Goal: Task Accomplishment & Management: Complete application form

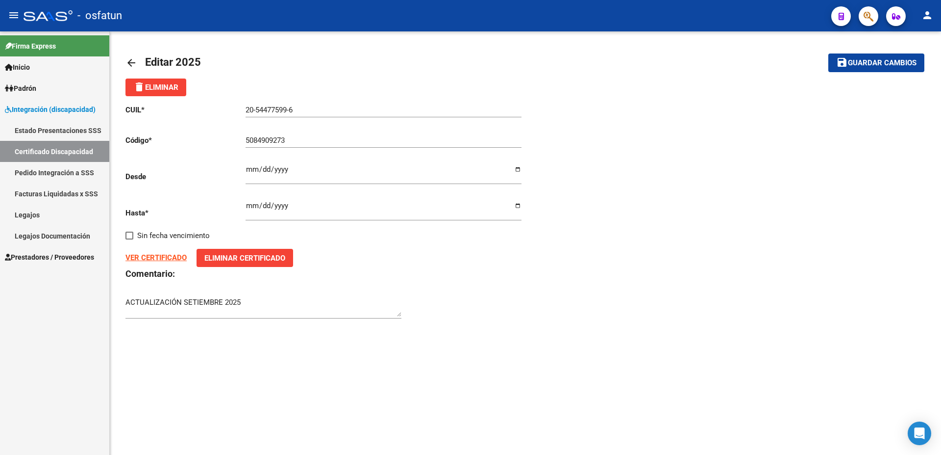
click at [51, 190] on link "Facturas Liquidadas x SSS" at bounding box center [54, 193] width 109 height 21
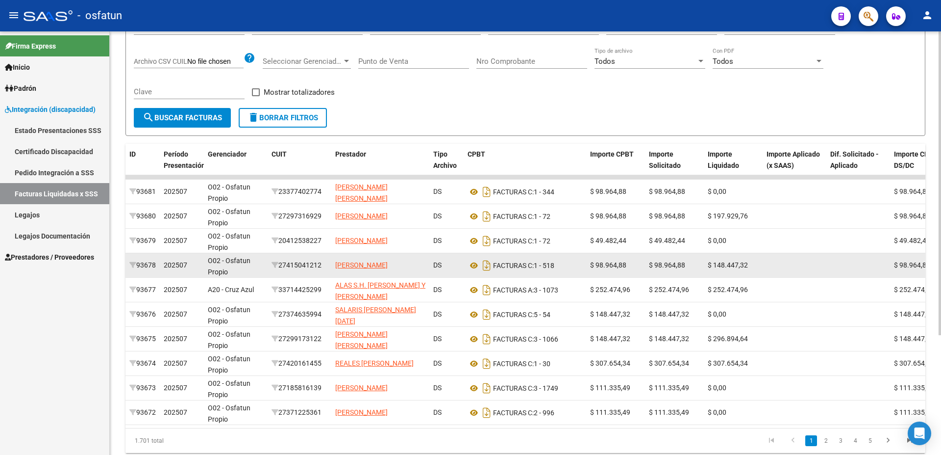
scroll to position [106, 0]
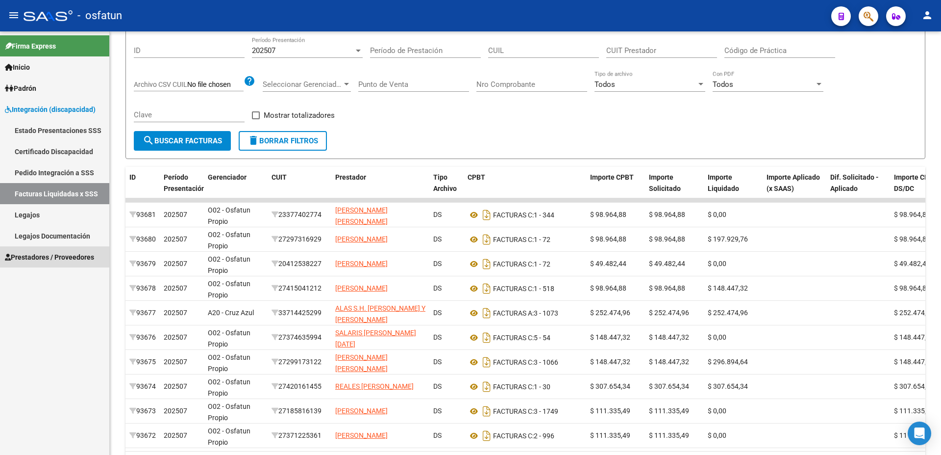
click at [65, 260] on span "Prestadores / Proveedores" at bounding box center [49, 257] width 89 height 11
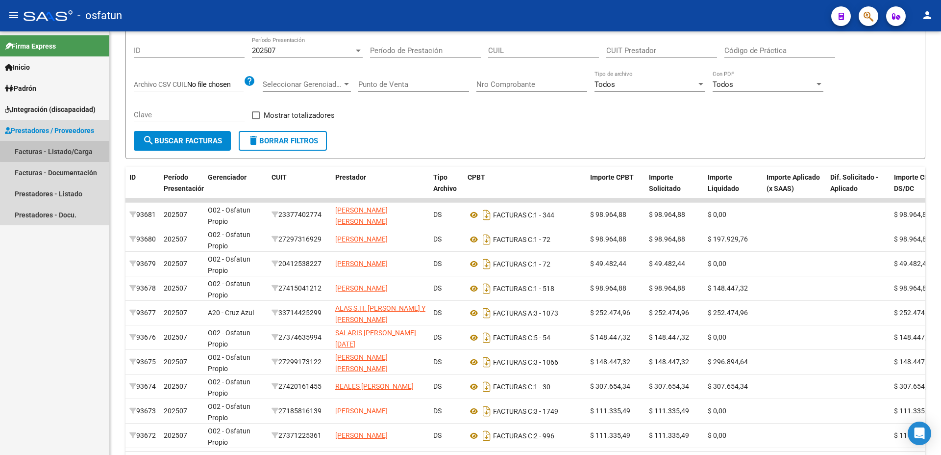
click at [66, 150] on link "Facturas - Listado/Carga" at bounding box center [54, 151] width 109 height 21
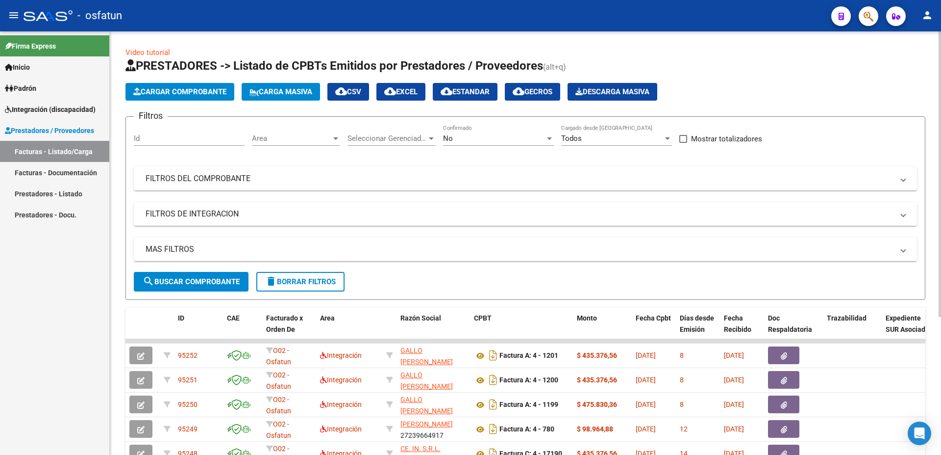
scroll to position [1, 0]
click at [55, 175] on link "Facturas - Documentación" at bounding box center [54, 172] width 109 height 21
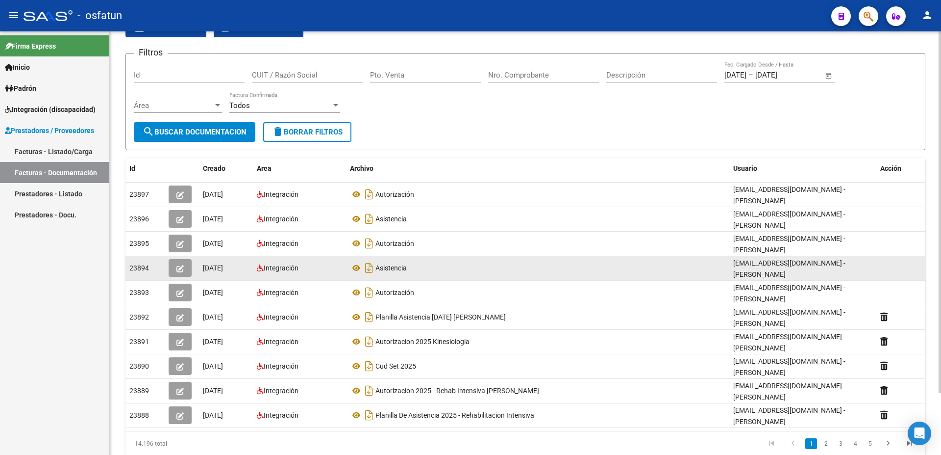
scroll to position [53, 0]
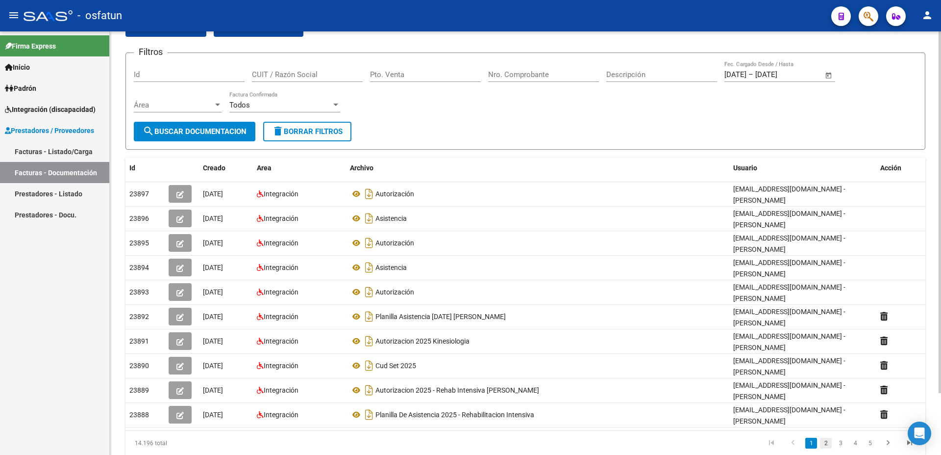
click at [822, 437] on link "2" at bounding box center [826, 442] width 12 height 11
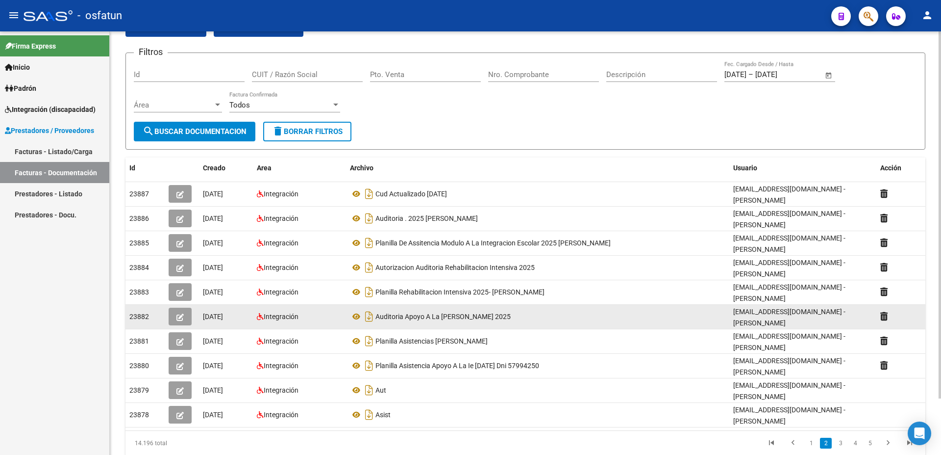
click at [178, 307] on button "button" at bounding box center [180, 316] width 23 height 18
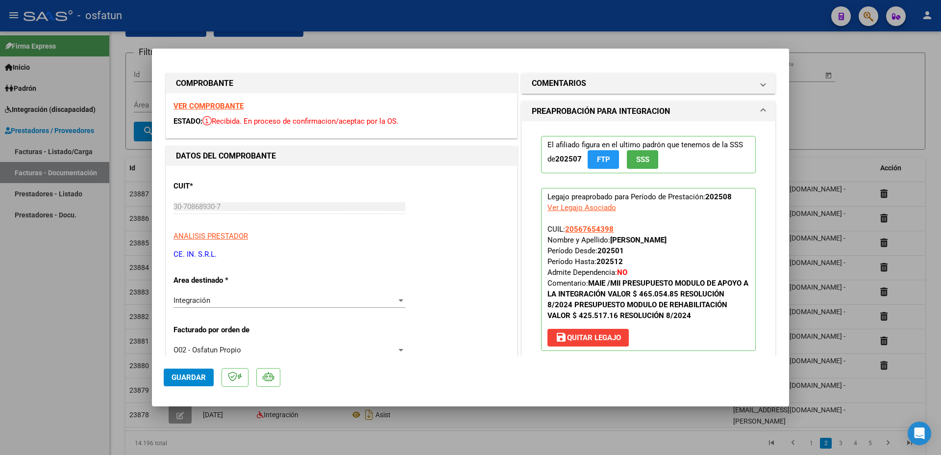
click at [605, 421] on div at bounding box center [470, 227] width 941 height 455
type input "$ 0,00"
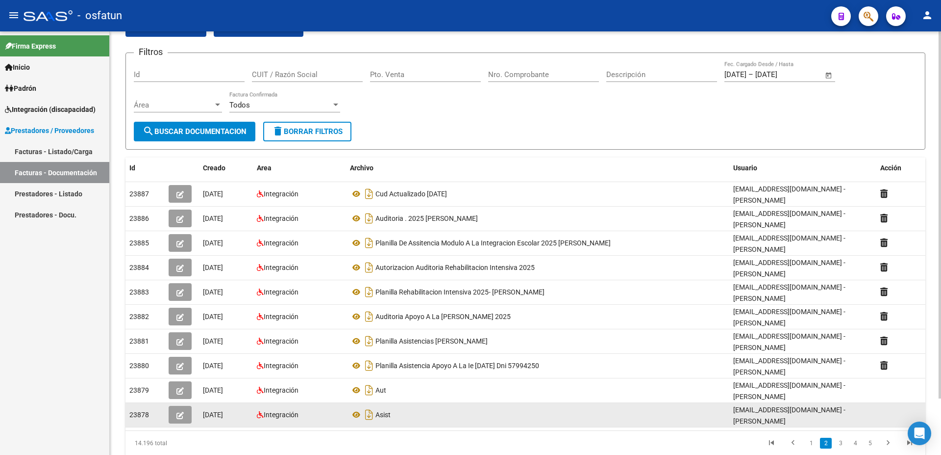
scroll to position [50, 0]
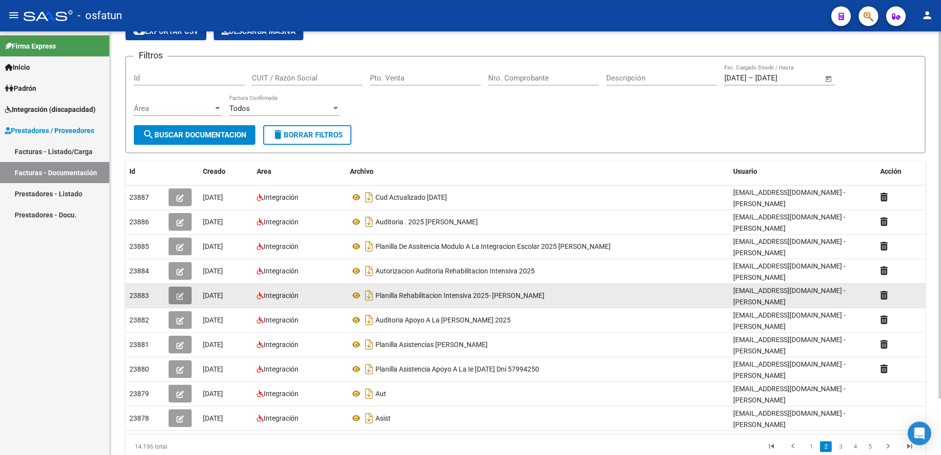
click at [179, 292] on icon "button" at bounding box center [180, 295] width 7 height 7
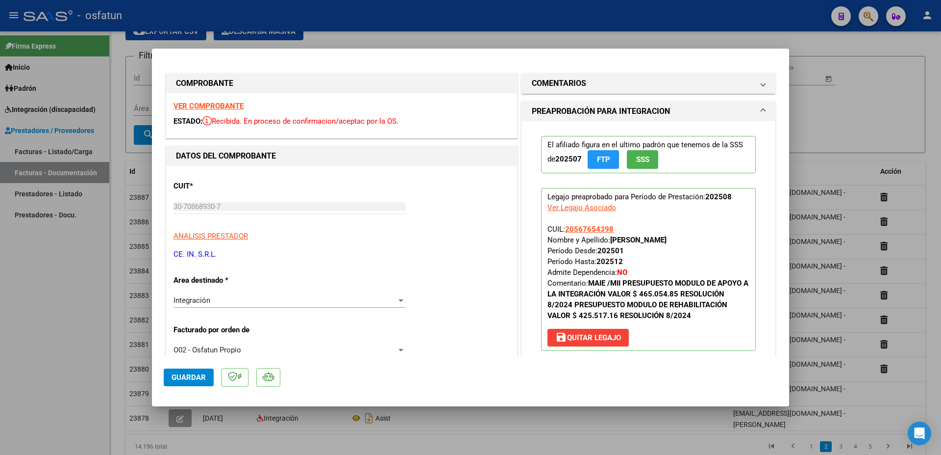
click at [722, 445] on div at bounding box center [470, 227] width 941 height 455
type input "$ 0,00"
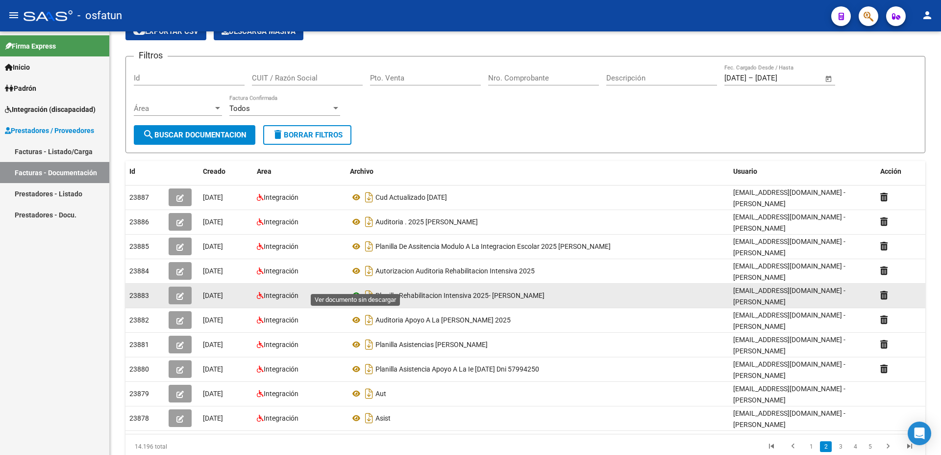
click at [356, 289] on icon at bounding box center [356, 295] width 13 height 12
click at [414, 291] on span "Planilla Rehabilitacion Intensiva 2025- [PERSON_NAME]" at bounding box center [460, 295] width 169 height 8
click at [374, 287] on icon "Descargar documento" at bounding box center [369, 295] width 13 height 16
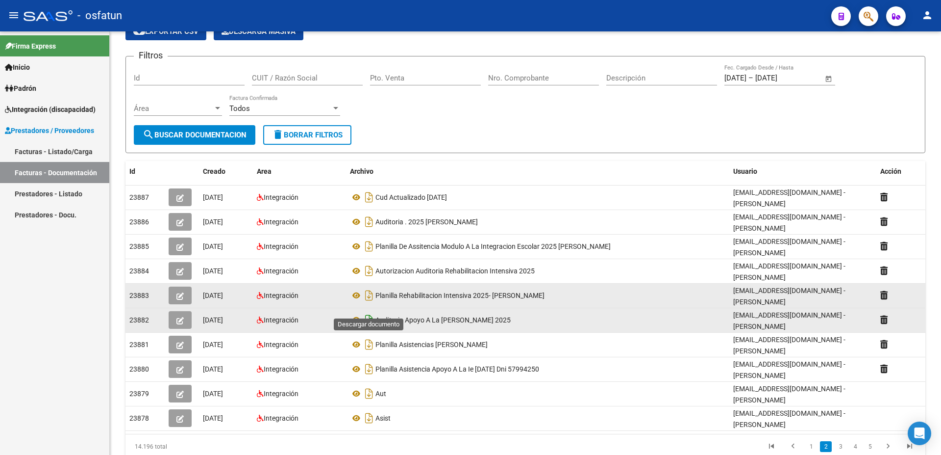
click at [371, 312] on icon "Descargar documento" at bounding box center [369, 320] width 13 height 16
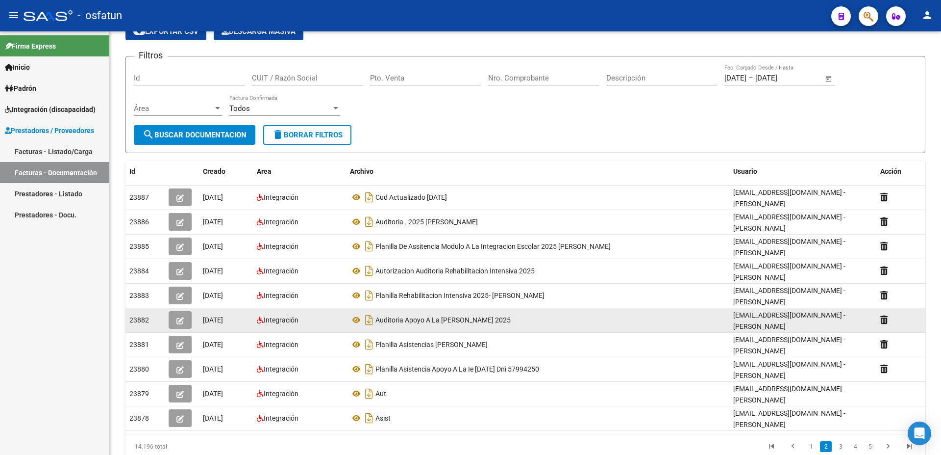
click at [181, 311] on button "button" at bounding box center [180, 320] width 23 height 18
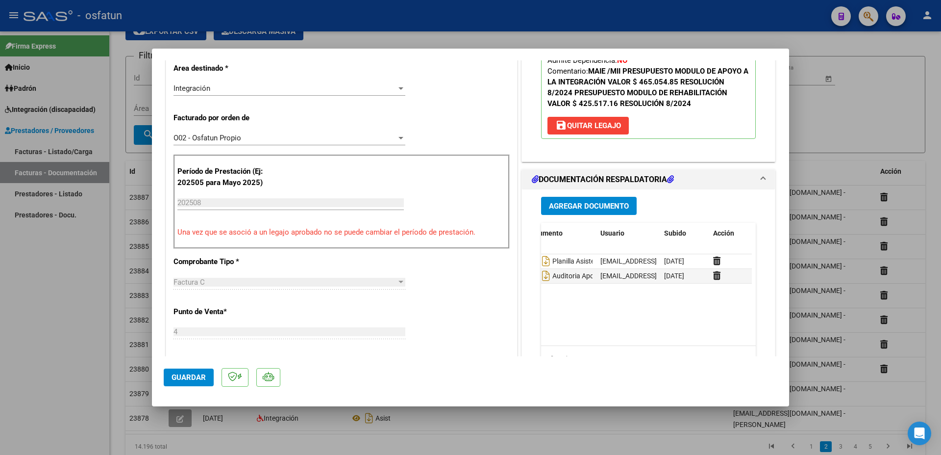
scroll to position [0, 49]
click at [708, 280] on icon at bounding box center [710, 275] width 7 height 9
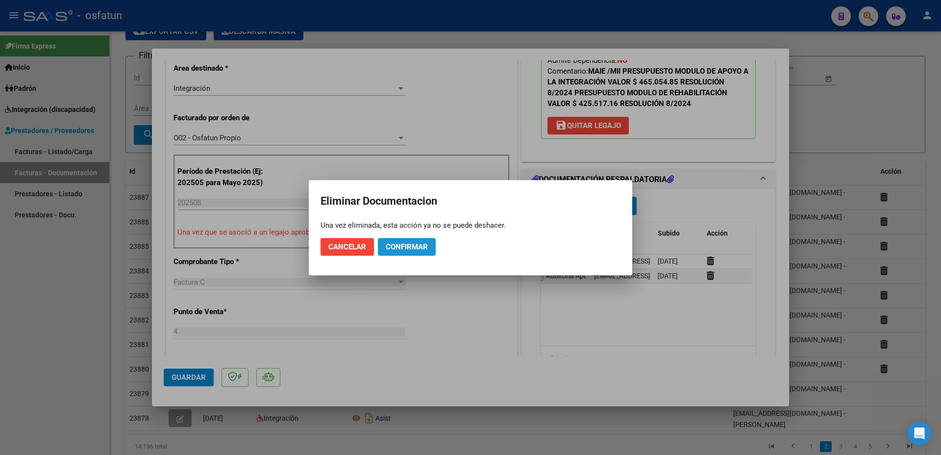
click at [396, 247] on span "Confirmar" at bounding box center [407, 246] width 42 height 9
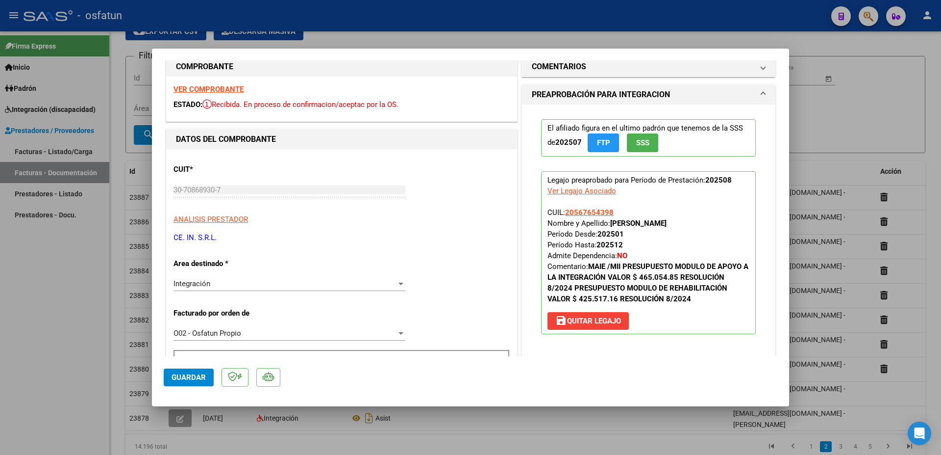
scroll to position [0, 0]
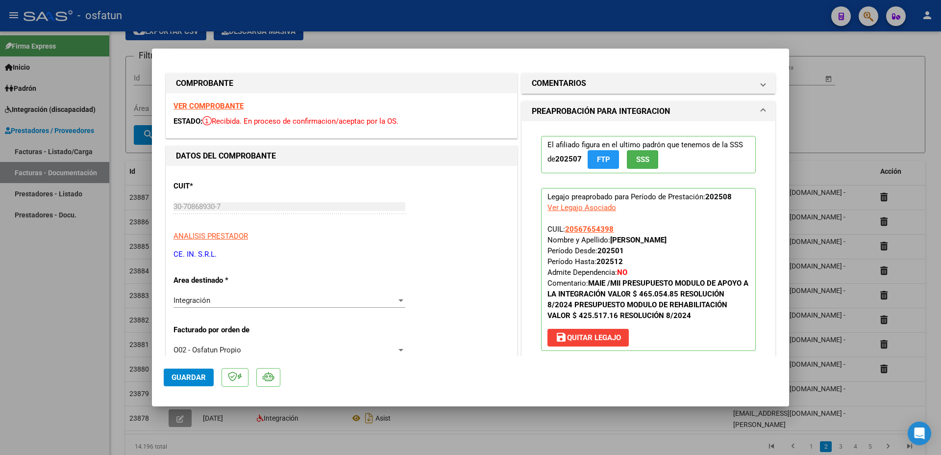
click at [194, 105] on strong "VER COMPROBANTE" at bounding box center [209, 106] width 70 height 9
click at [193, 105] on strong "VER COMPROBANTE" at bounding box center [209, 106] width 70 height 9
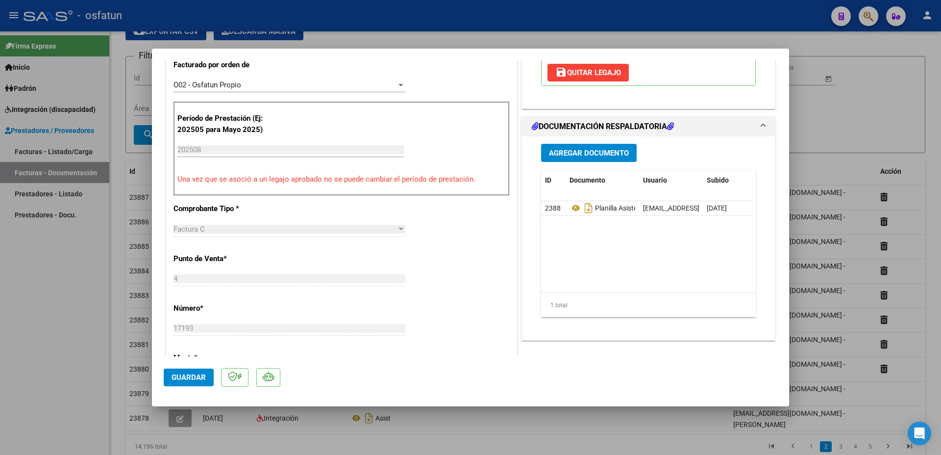
click at [563, 156] on span "Agregar Documento" at bounding box center [589, 153] width 80 height 9
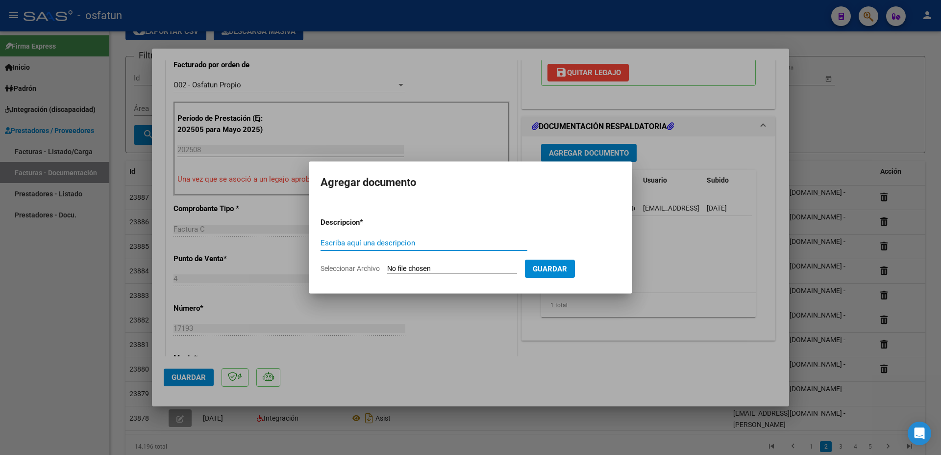
click at [445, 241] on input "Escriba aquí una descripcion" at bounding box center [424, 242] width 207 height 9
type input "autorizacion"
click at [418, 271] on input "Seleccionar Archivo" at bounding box center [452, 268] width 130 height 9
type input "C:\fakepath\30708689307-FACTURA_C-4-17193-ANEXO-AUDITORIA APOYO A LA [PERSON_NA…"
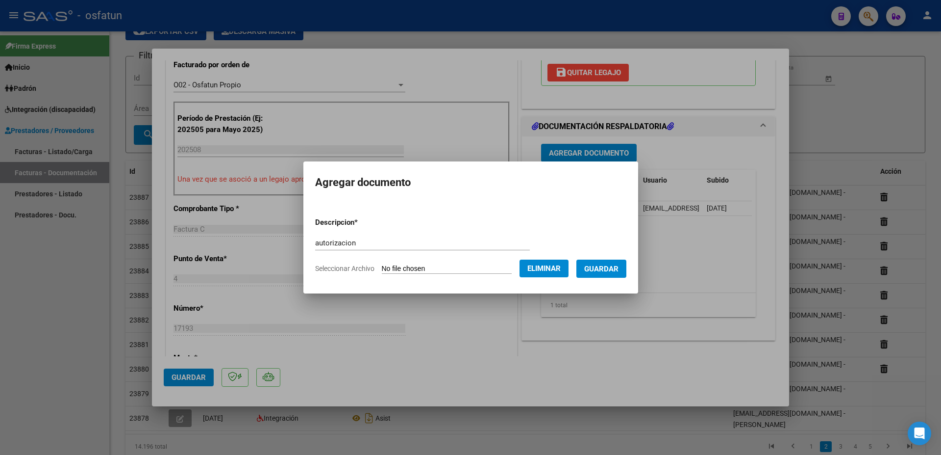
click at [584, 273] on span "Guardar" at bounding box center [601, 268] width 34 height 9
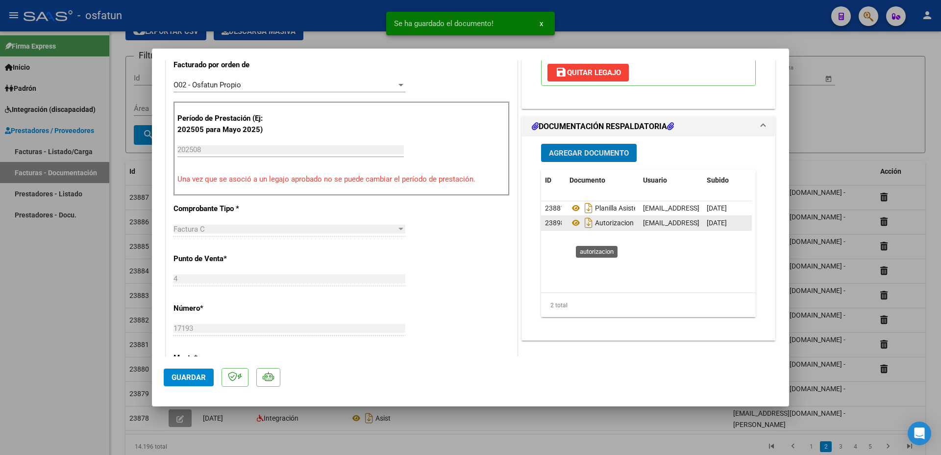
click at [619, 227] on span "Autorizacion" at bounding box center [602, 223] width 64 height 8
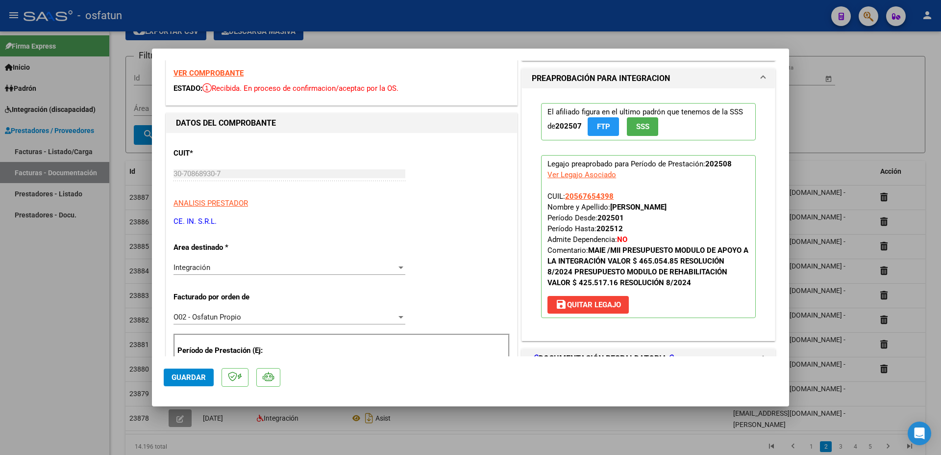
scroll to position [0, 0]
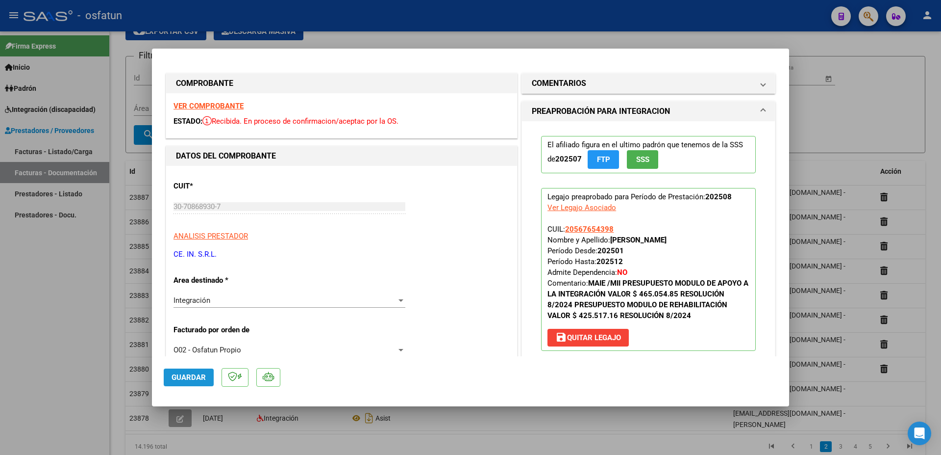
click at [194, 374] on span "Guardar" at bounding box center [189, 377] width 34 height 9
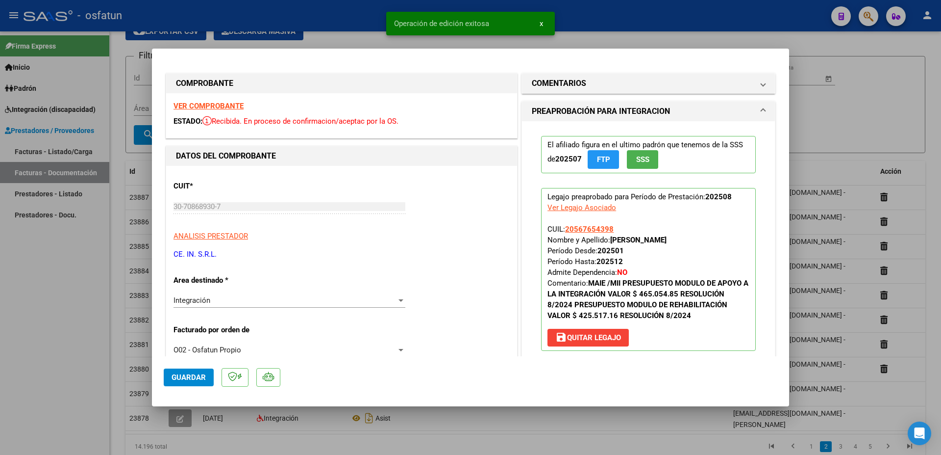
click at [868, 127] on div at bounding box center [470, 227] width 941 height 455
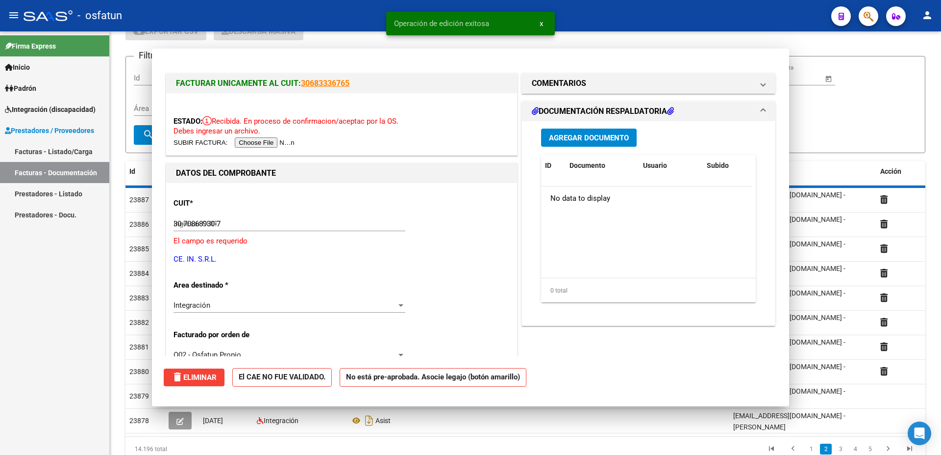
type input "$ 0,00"
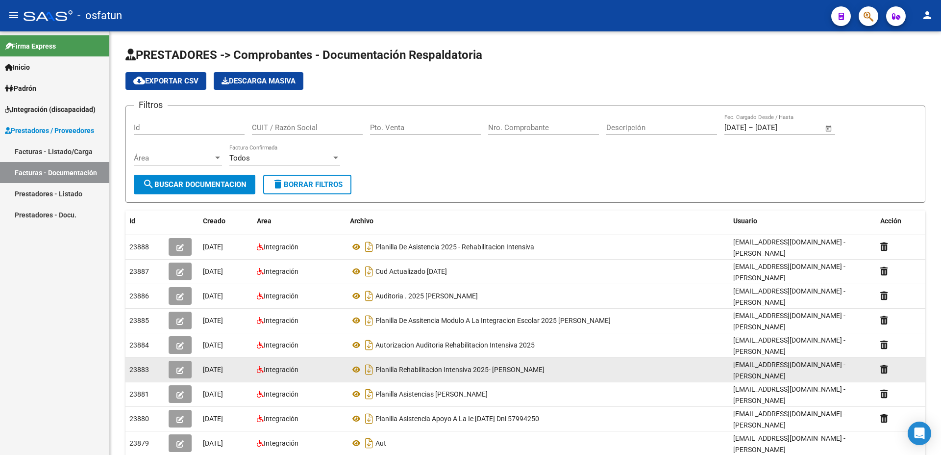
click at [182, 366] on icon "button" at bounding box center [180, 369] width 7 height 7
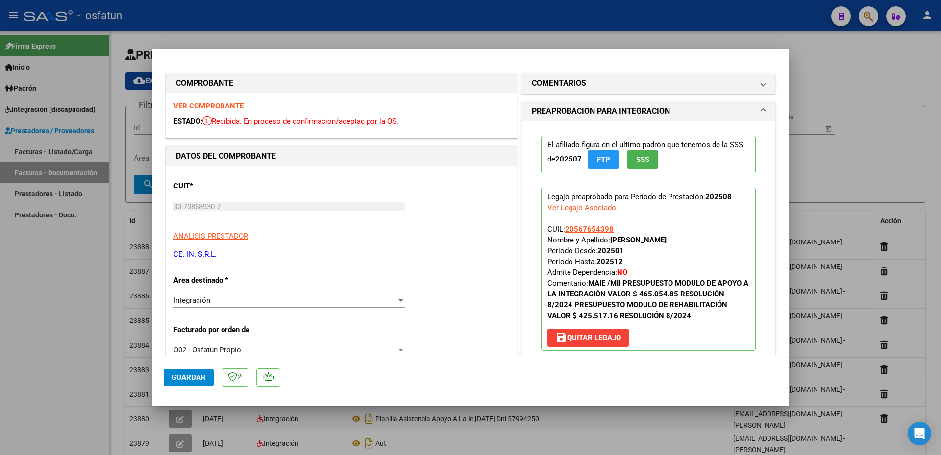
click at [838, 71] on div at bounding box center [470, 227] width 941 height 455
type input "$ 0,00"
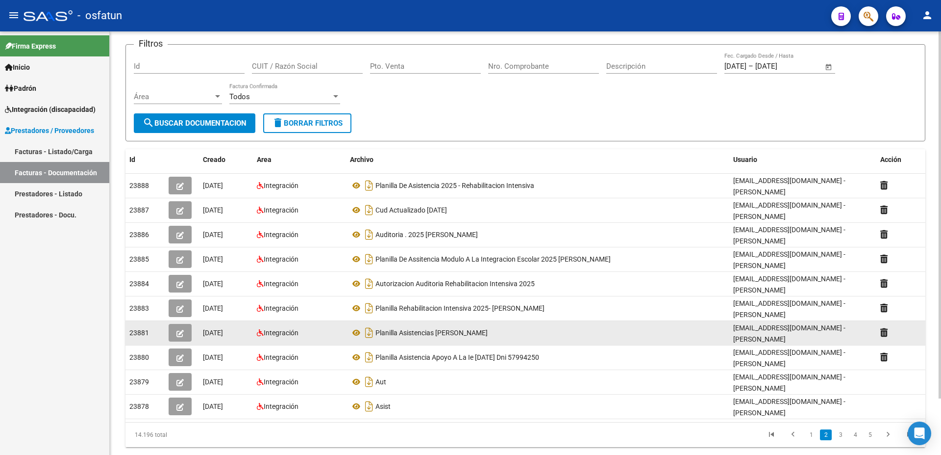
scroll to position [65, 0]
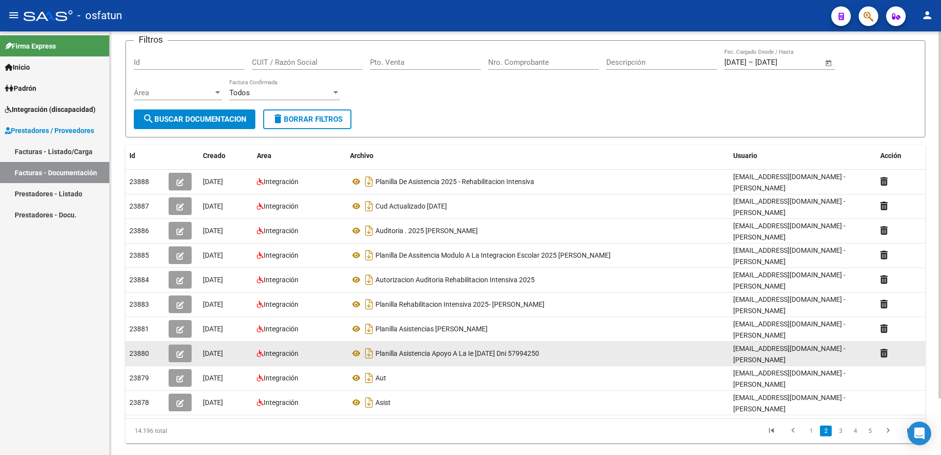
click at [179, 350] on icon "button" at bounding box center [180, 353] width 7 height 7
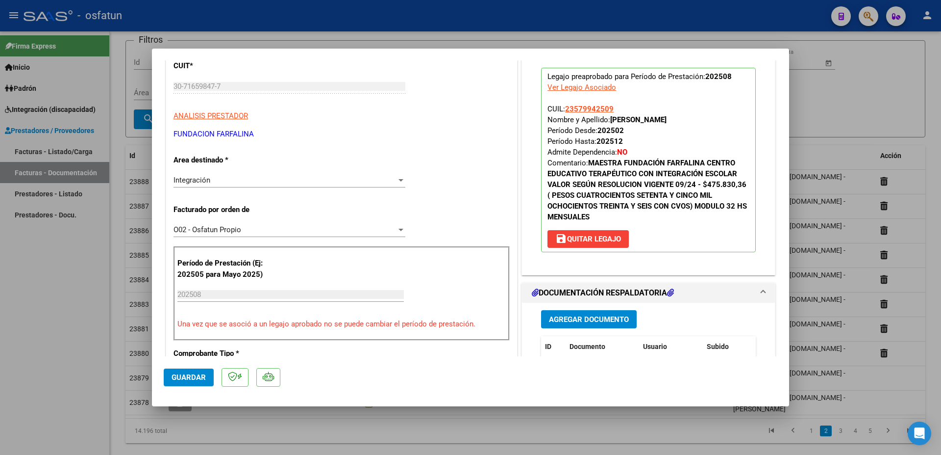
scroll to position [106, 0]
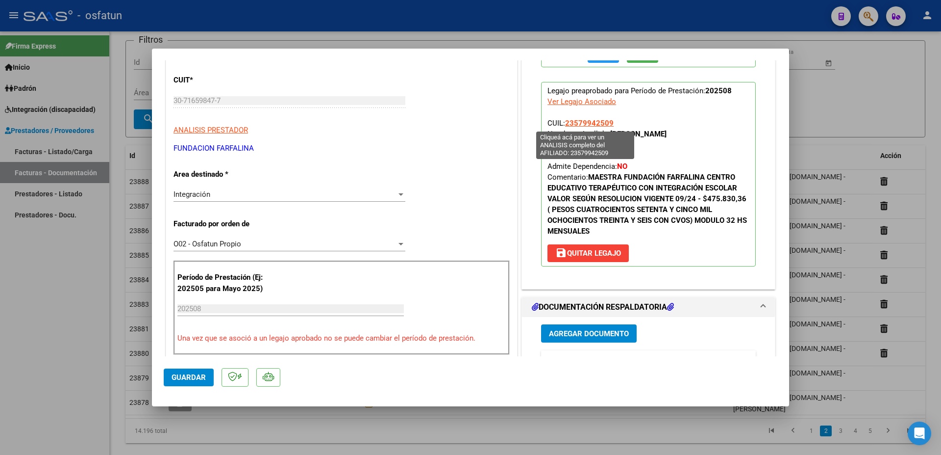
click at [573, 123] on span "23579942509" at bounding box center [589, 123] width 49 height 9
type textarea "23579942509"
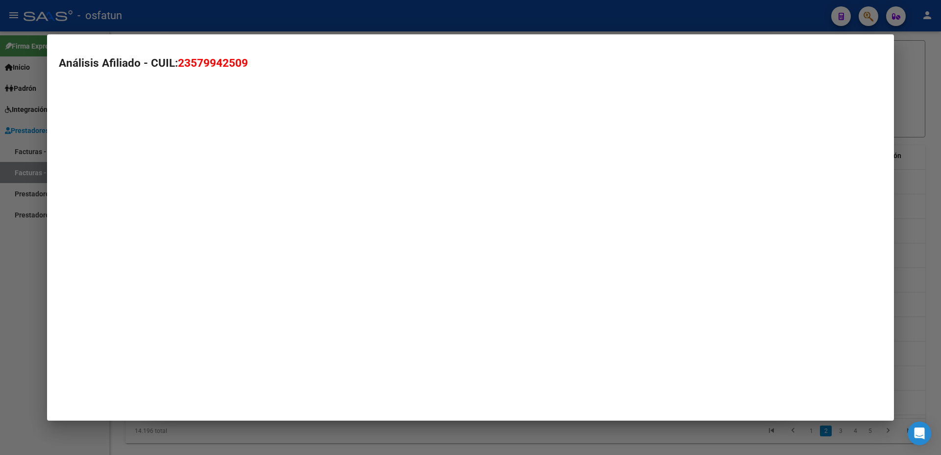
click at [576, 114] on div "Análisis Afiliado - CUIL: 23579942509" at bounding box center [471, 84] width 824 height 59
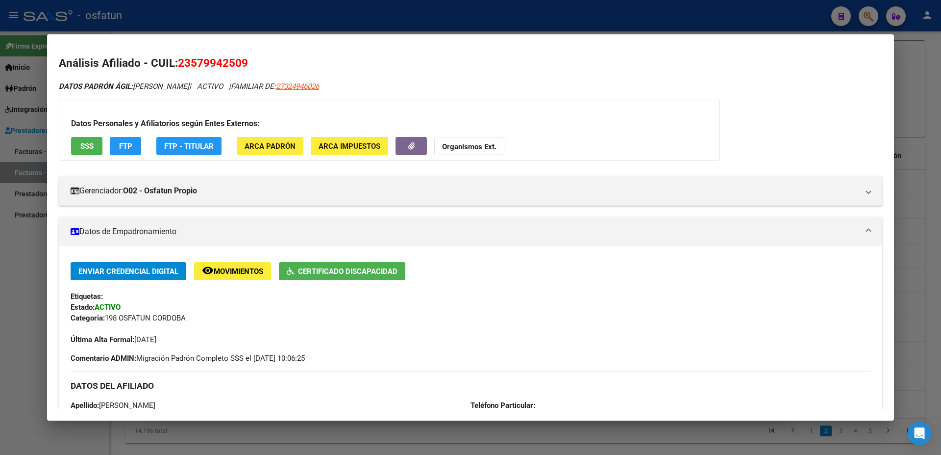
drag, startPoint x: 193, startPoint y: 62, endPoint x: 240, endPoint y: 60, distance: 46.6
click at [240, 60] on span "23579942509" at bounding box center [213, 62] width 70 height 13
copy span "57994250"
click at [911, 213] on div at bounding box center [470, 227] width 941 height 455
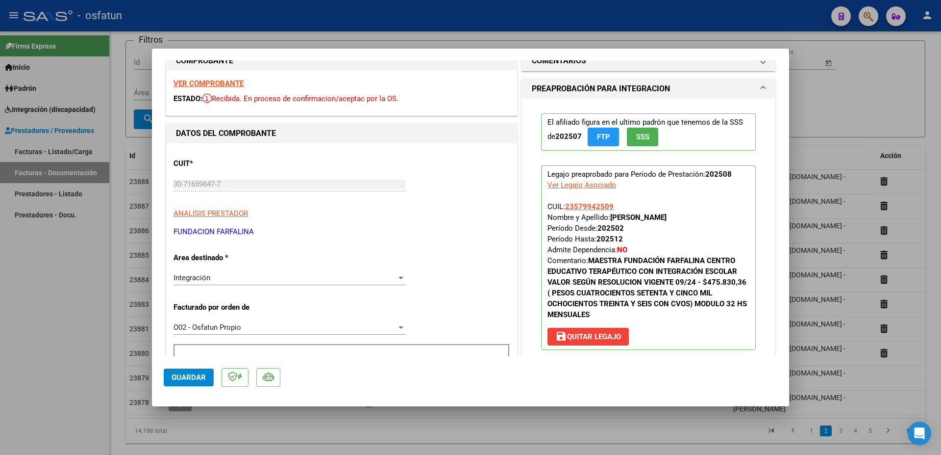
scroll to position [0, 0]
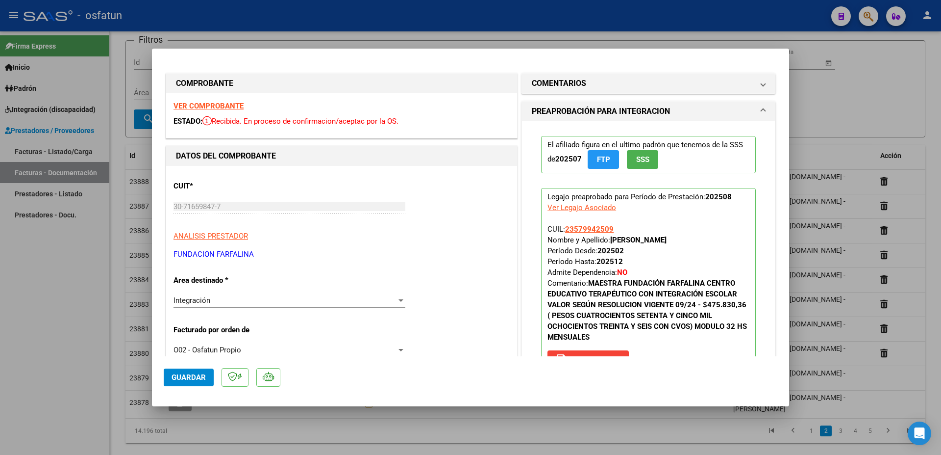
click at [218, 105] on strong "VER COMPROBANTE" at bounding box center [209, 106] width 70 height 9
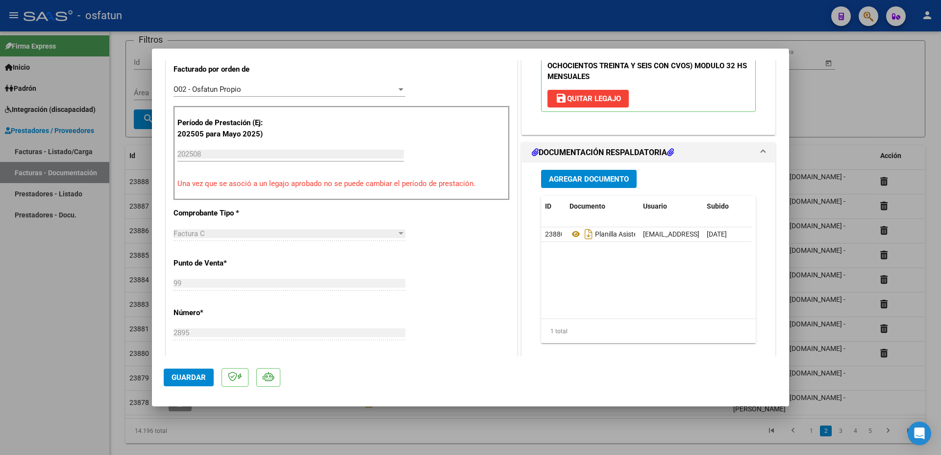
scroll to position [265, 0]
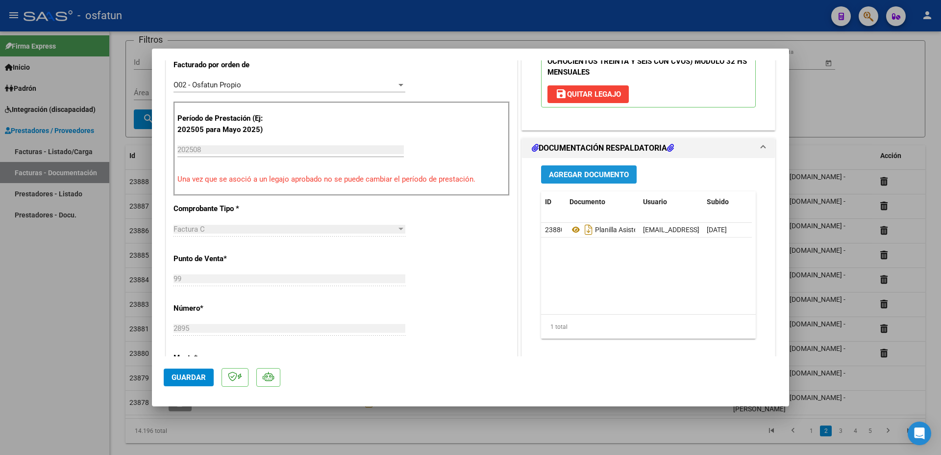
click at [587, 172] on span "Agregar Documento" at bounding box center [589, 174] width 80 height 9
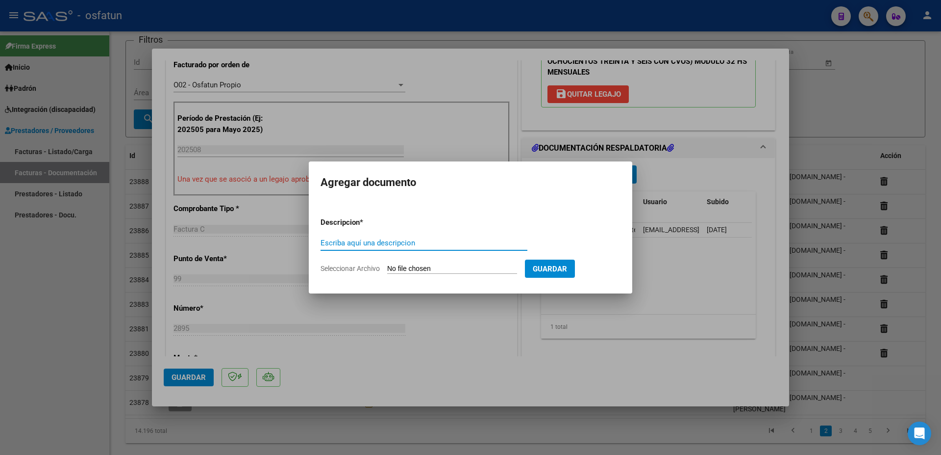
click at [487, 244] on input "Escriba aquí una descripcion" at bounding box center [424, 242] width 207 height 9
type input "a"
type input "AUDIOTORIA 2025"
click at [410, 267] on input "Seleccionar Archivo" at bounding box center [452, 268] width 130 height 9
type input "C:\fakepath\autorizacion MA.pdf"
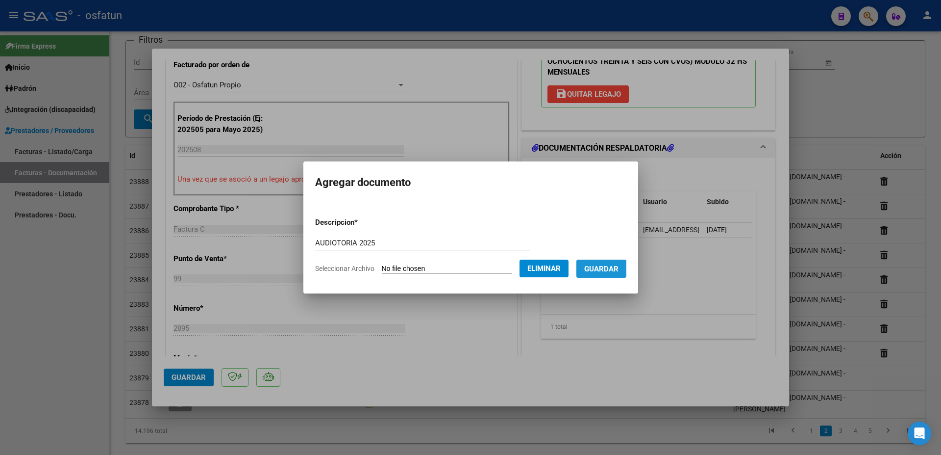
click at [591, 269] on span "Guardar" at bounding box center [601, 268] width 34 height 9
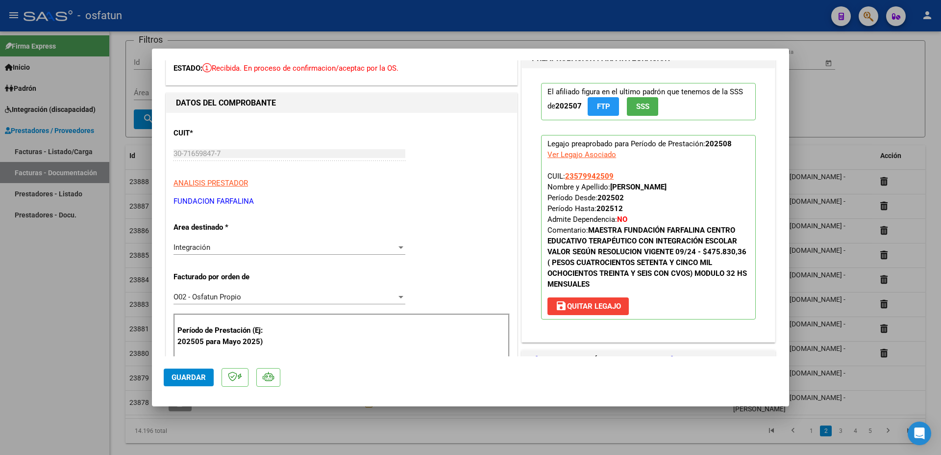
scroll to position [0, 0]
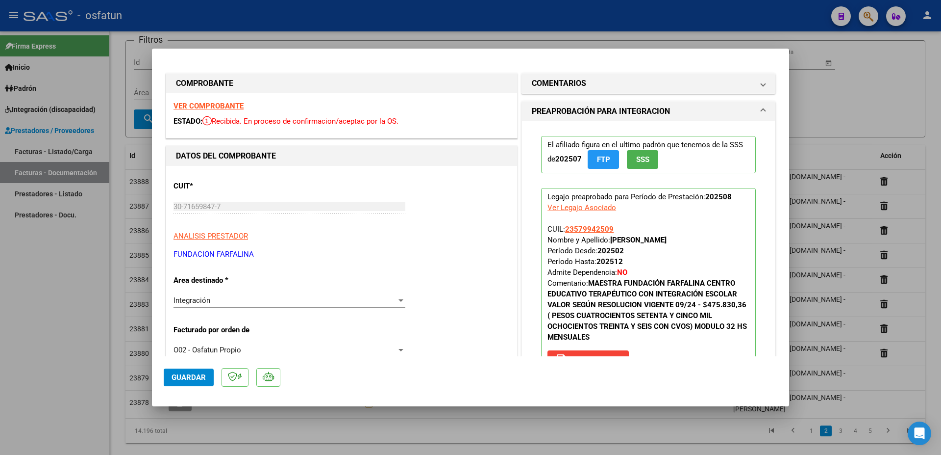
click at [192, 375] on span "Guardar" at bounding box center [189, 377] width 34 height 9
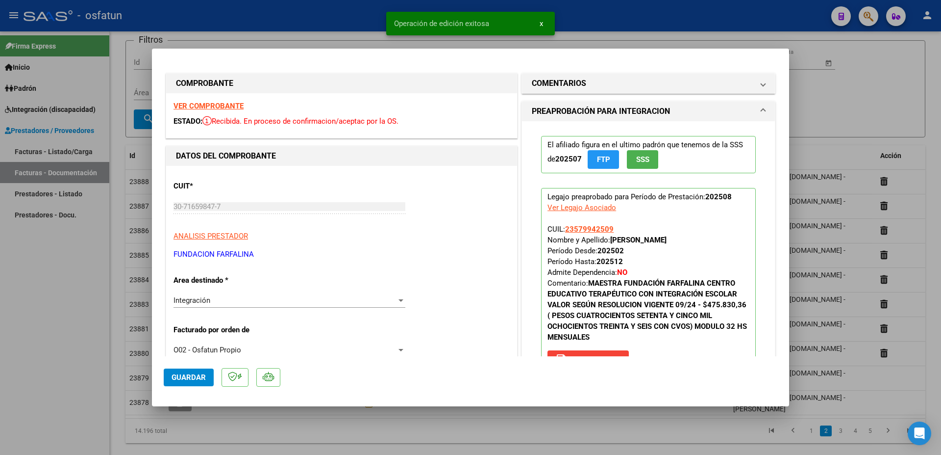
click at [819, 95] on div at bounding box center [470, 227] width 941 height 455
type input "$ 0,00"
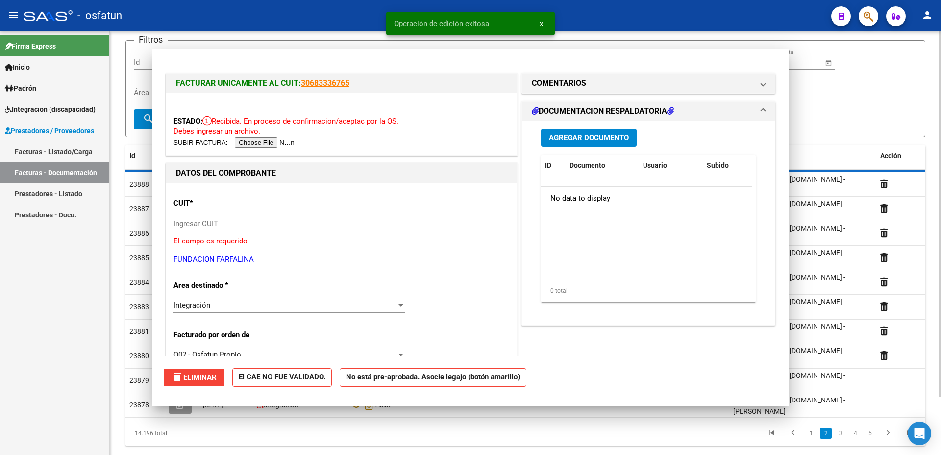
scroll to position [52, 0]
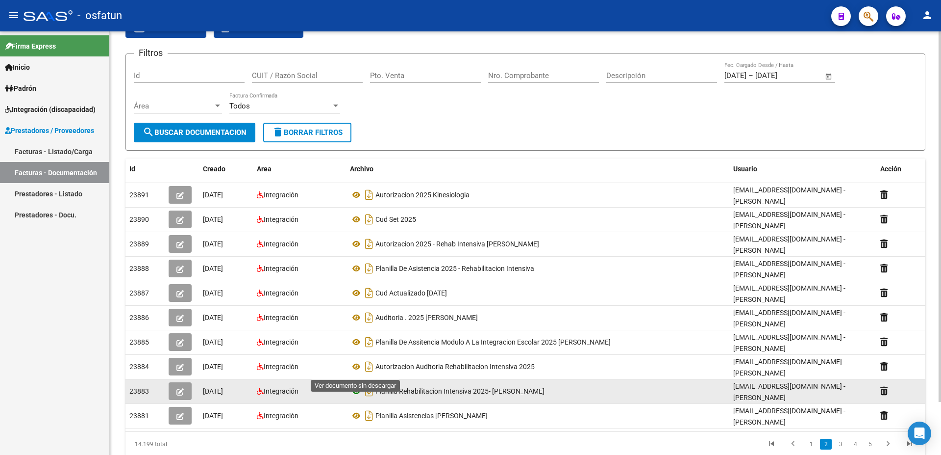
click at [356, 385] on icon at bounding box center [356, 391] width 13 height 12
click at [182, 388] on icon "button" at bounding box center [180, 391] width 7 height 7
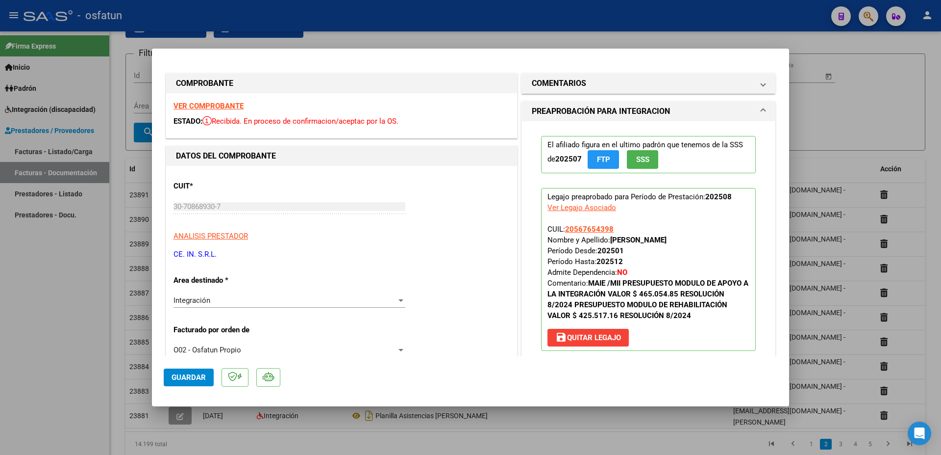
scroll to position [265, 0]
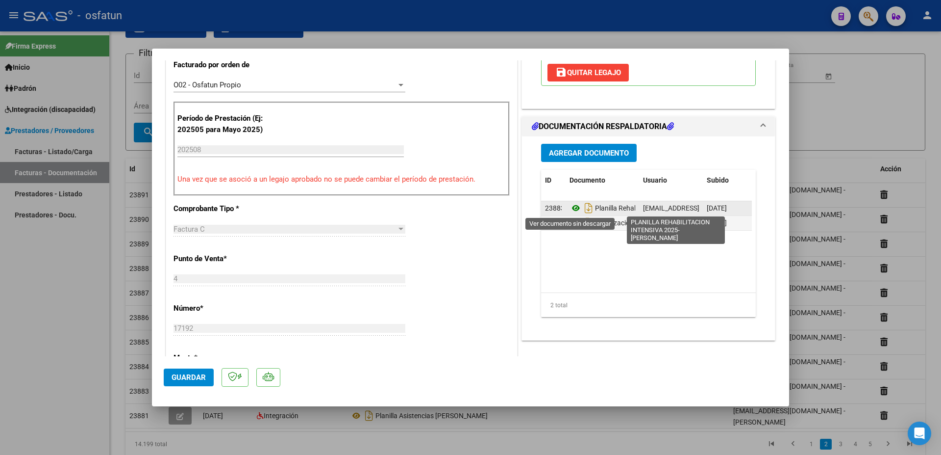
click at [571, 207] on icon at bounding box center [576, 208] width 13 height 12
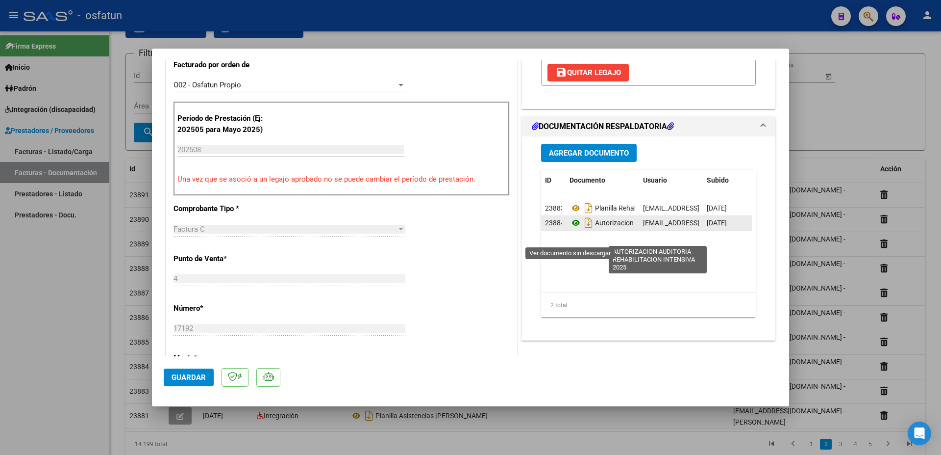
click at [572, 229] on icon at bounding box center [576, 223] width 13 height 12
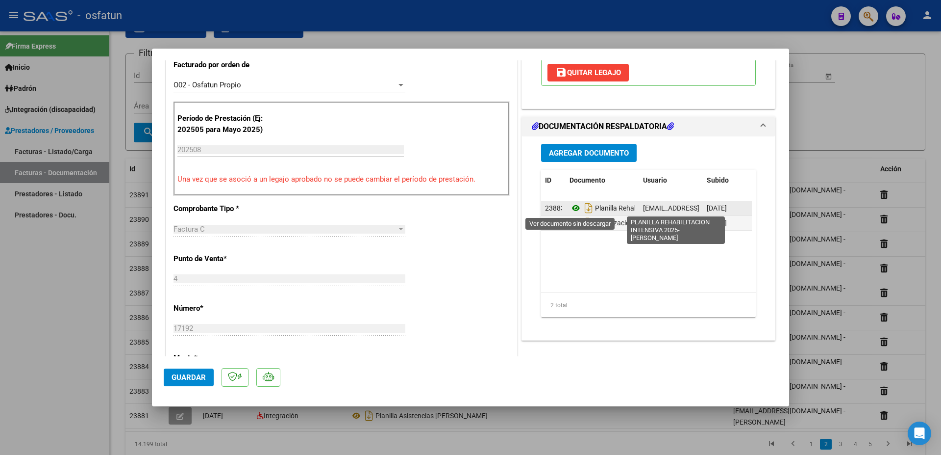
click at [570, 210] on icon at bounding box center [576, 208] width 13 height 12
click at [584, 205] on icon "Descargar documento" at bounding box center [589, 208] width 13 height 16
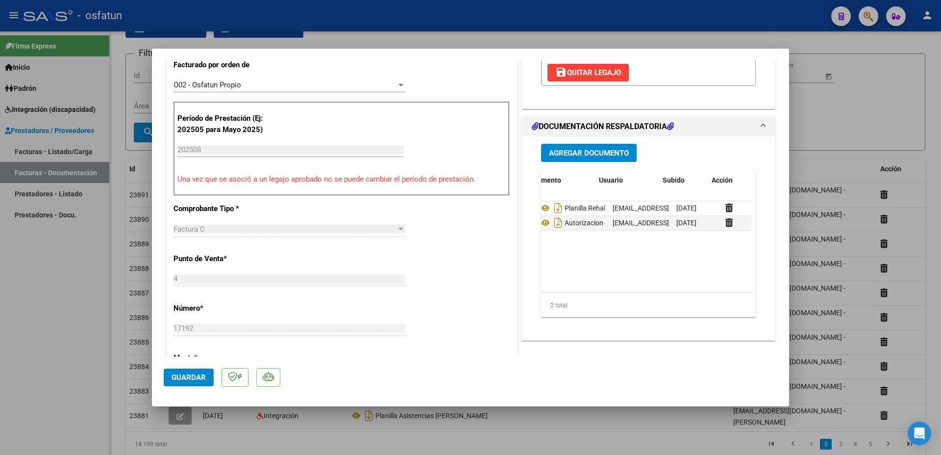
scroll to position [0, 49]
click at [710, 209] on div at bounding box center [727, 208] width 41 height 11
click at [707, 207] on icon at bounding box center [710, 207] width 7 height 9
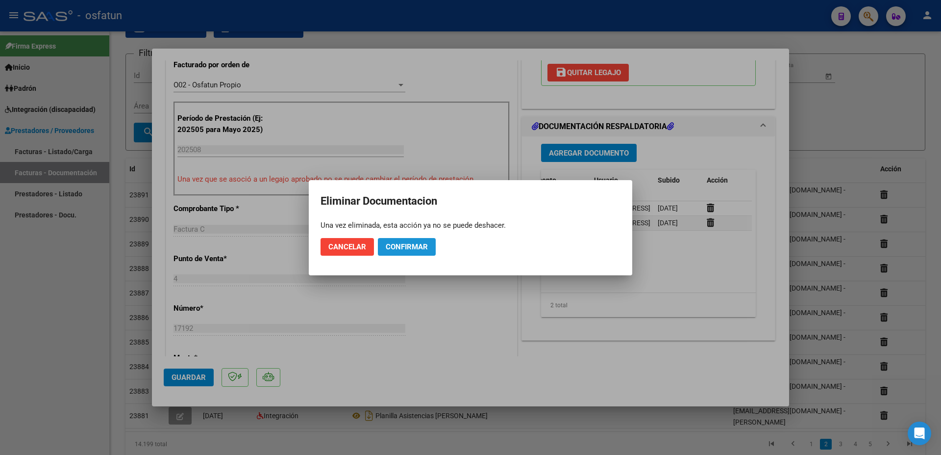
click at [396, 246] on span "Confirmar" at bounding box center [407, 246] width 42 height 9
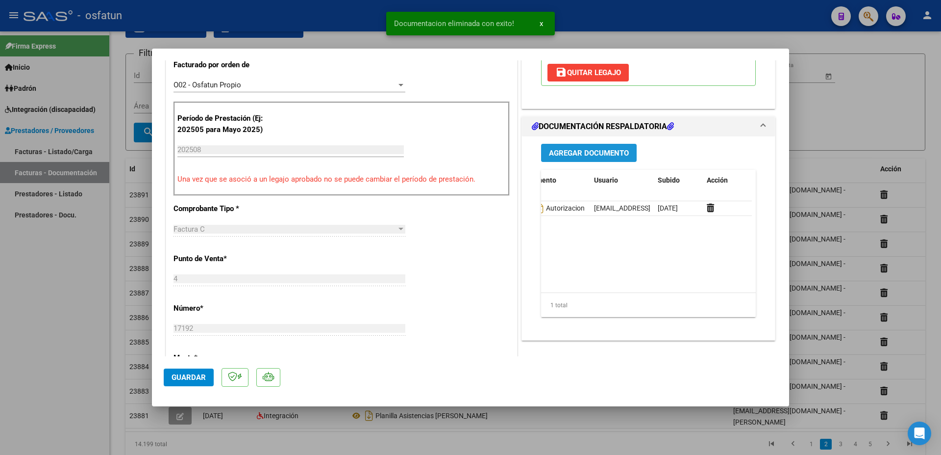
click at [599, 152] on span "Agregar Documento" at bounding box center [589, 153] width 80 height 9
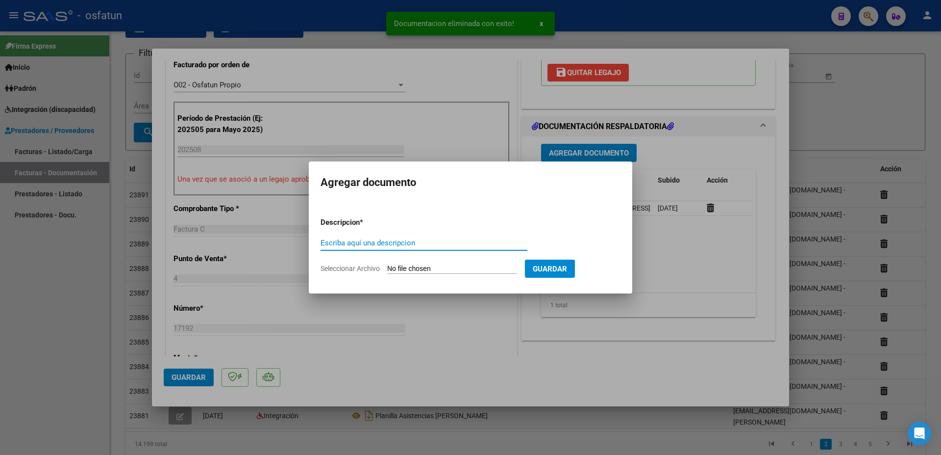
click at [395, 244] on input "Escriba aquí una descripcion" at bounding box center [424, 242] width 207 height 9
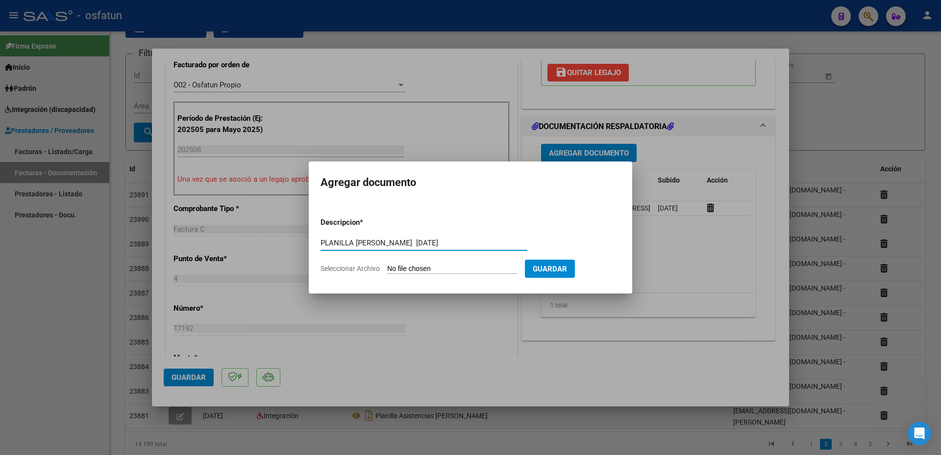
type input "PLANILLA [PERSON_NAME] [DATE]"
click at [415, 267] on input "Seleccionar Archivo" at bounding box center [452, 268] width 130 height 9
type input "C:\fakepath\PLANILLA ASISTENCIAS 1.pdf"
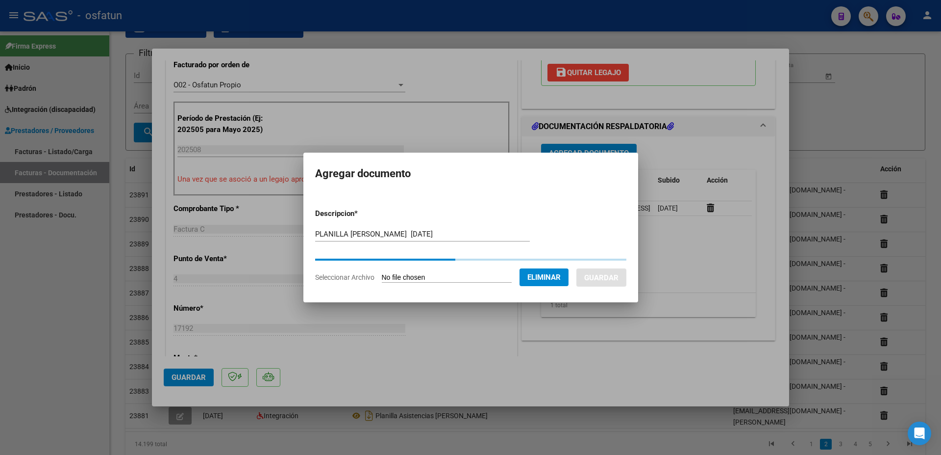
click at [422, 130] on div at bounding box center [470, 227] width 941 height 455
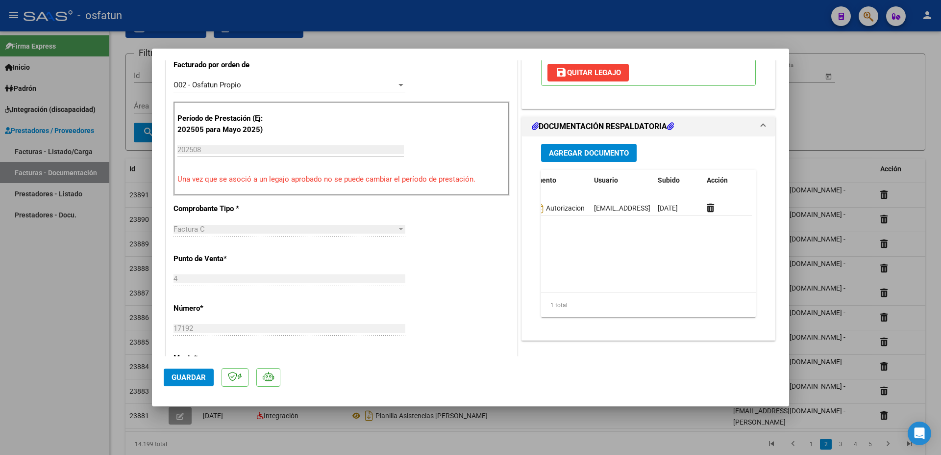
scroll to position [0, 0]
click at [568, 149] on span "Agregar Documento" at bounding box center [589, 152] width 80 height 9
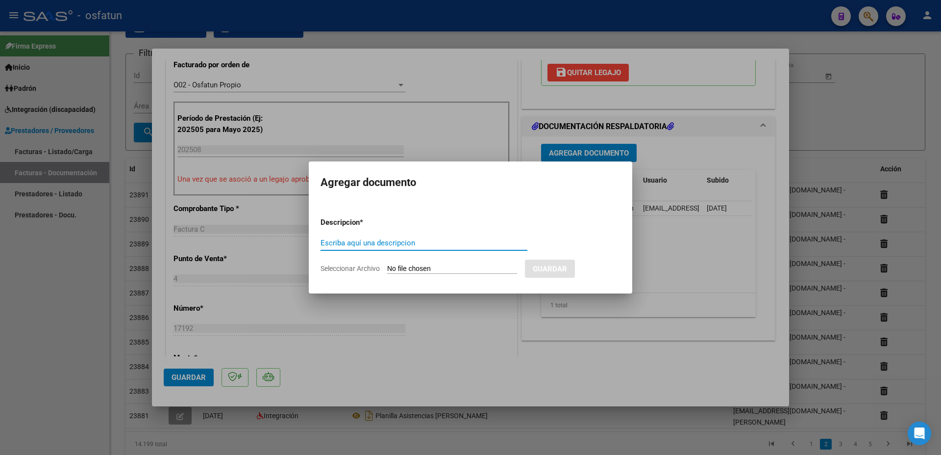
click at [362, 242] on input "Escriba aquí una descripcion" at bounding box center [424, 242] width 207 height 9
type input "PLANILLA DE ASISITENCIA"
click at [394, 269] on input "Seleccionar Archivo" at bounding box center [452, 268] width 130 height 9
type input "C:\fakepath\PLANILLA ASISTENCIAS 1.pdf"
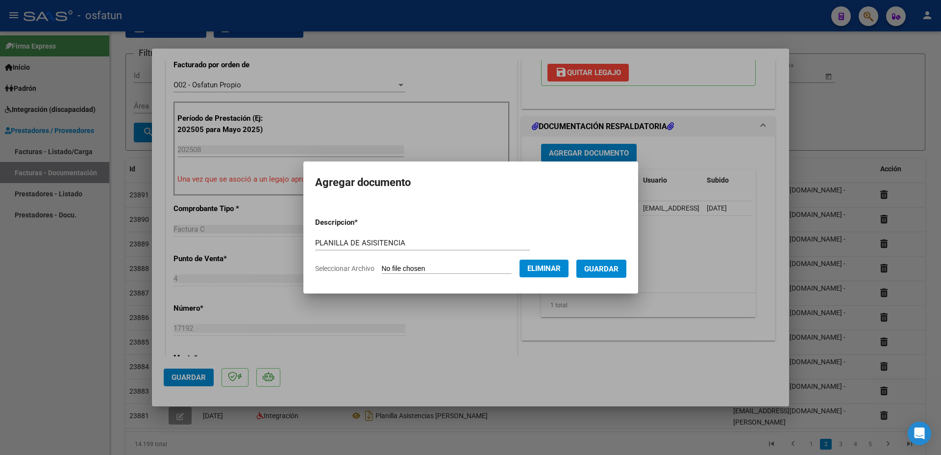
click at [584, 270] on button "Guardar" at bounding box center [602, 268] width 50 height 18
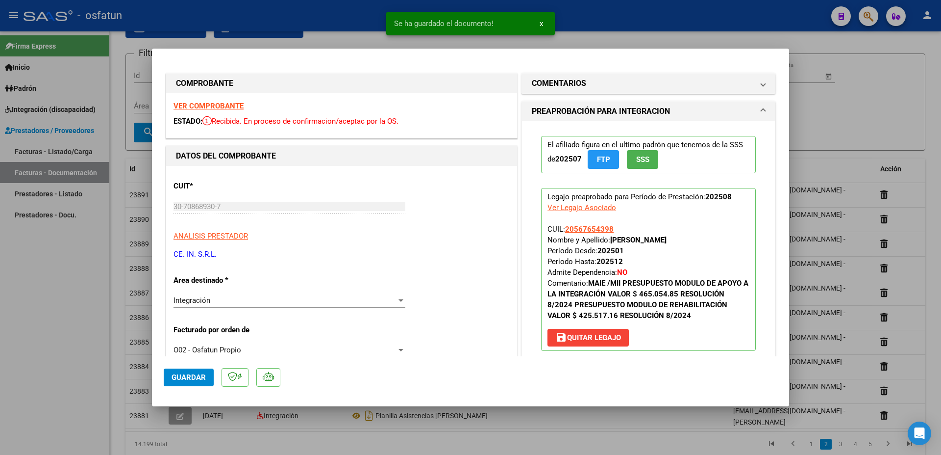
click at [203, 107] on strong "VER COMPROBANTE" at bounding box center [209, 106] width 70 height 9
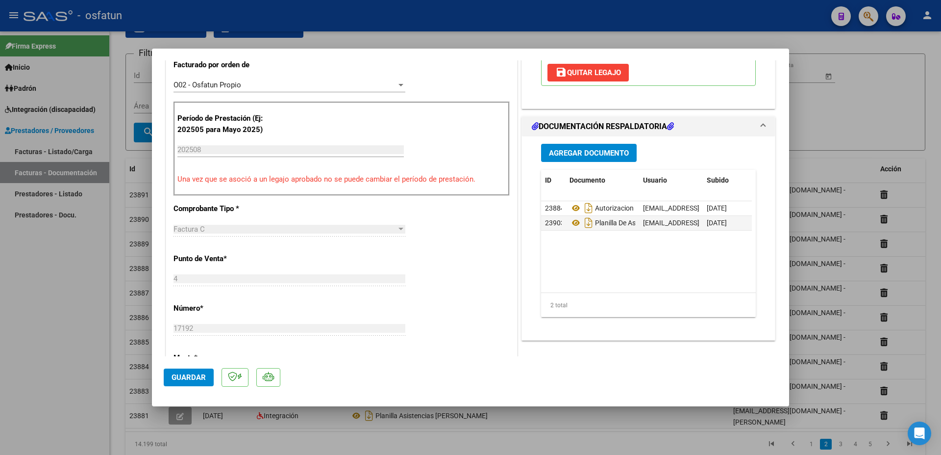
scroll to position [318, 0]
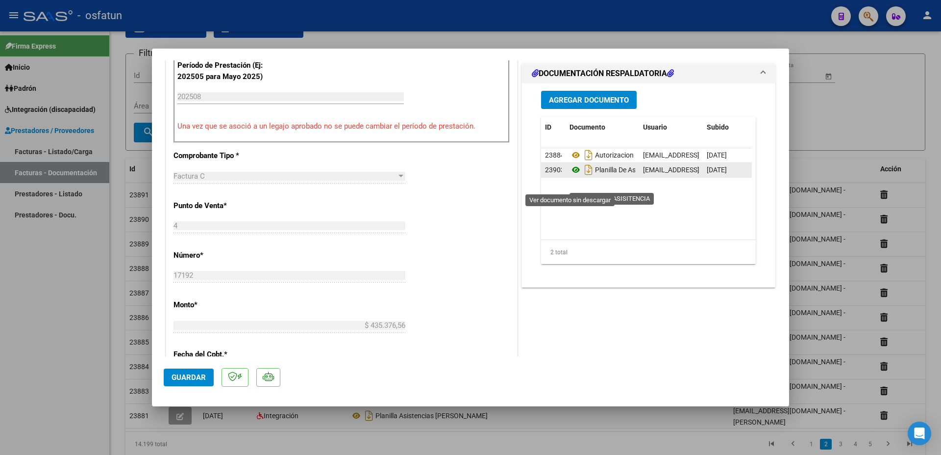
click at [571, 176] on icon at bounding box center [576, 170] width 13 height 12
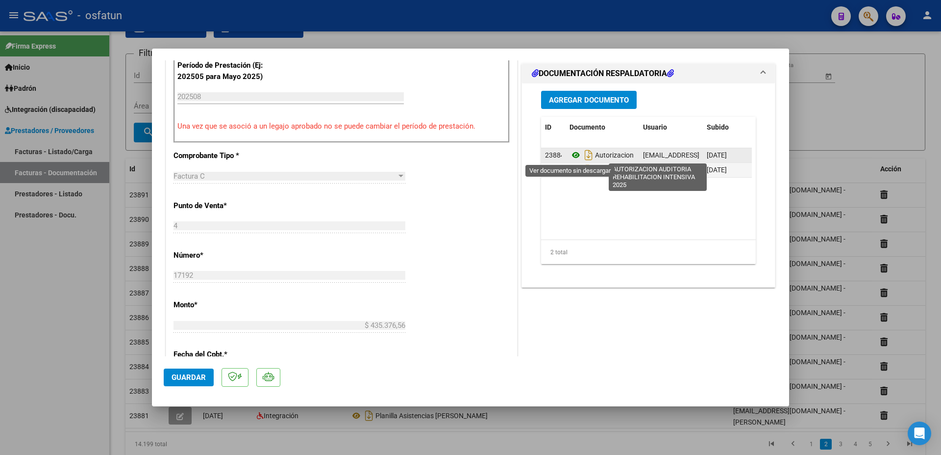
click at [570, 157] on icon at bounding box center [576, 155] width 13 height 12
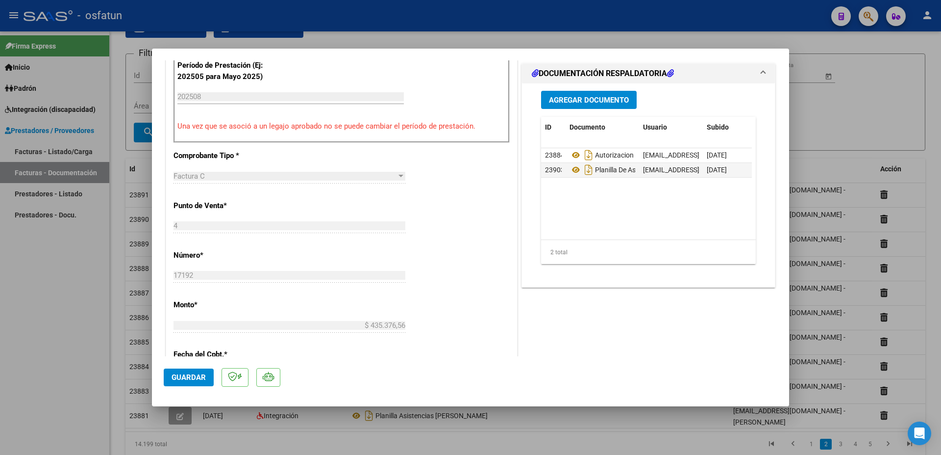
click at [194, 376] on span "Guardar" at bounding box center [189, 377] width 34 height 9
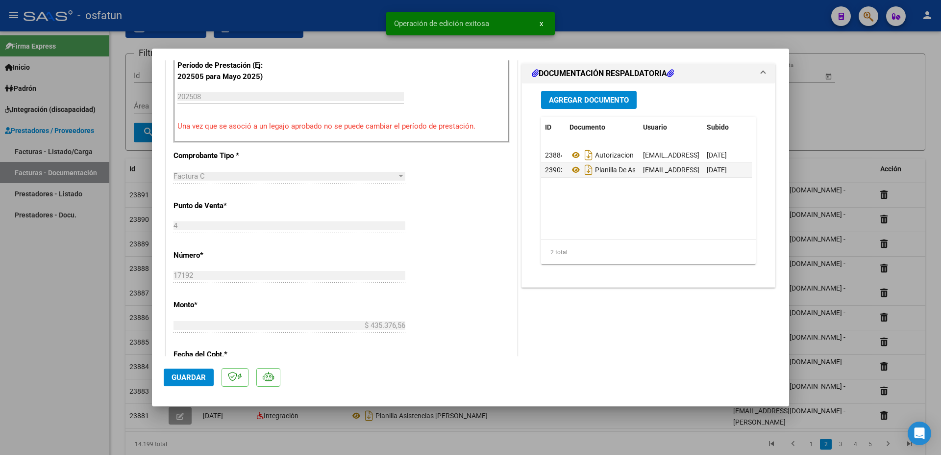
scroll to position [0, 0]
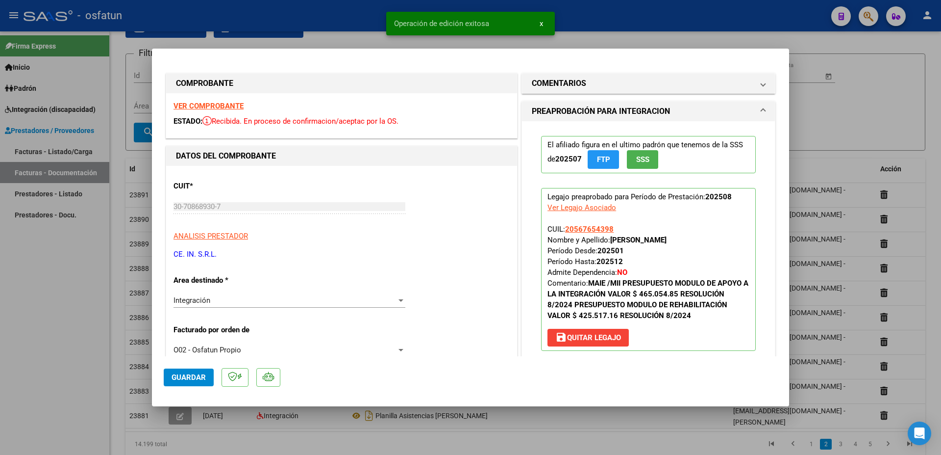
click at [870, 88] on div at bounding box center [470, 227] width 941 height 455
type input "$ 0,00"
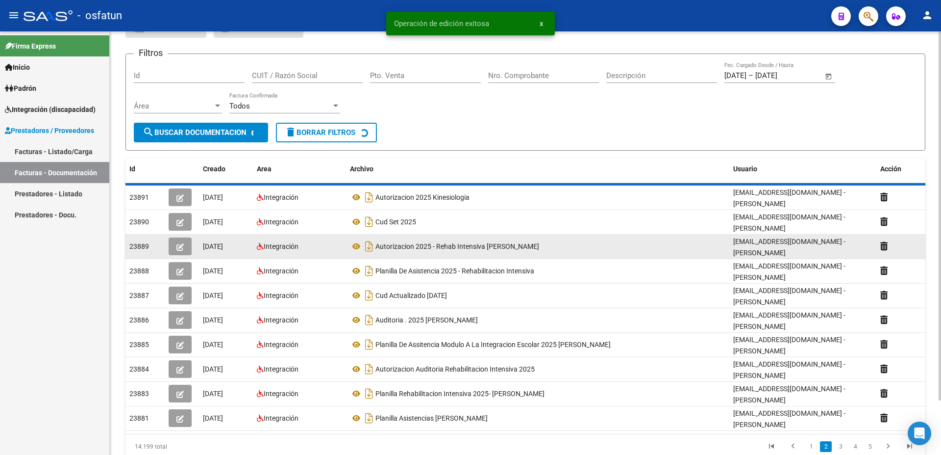
scroll to position [43, 0]
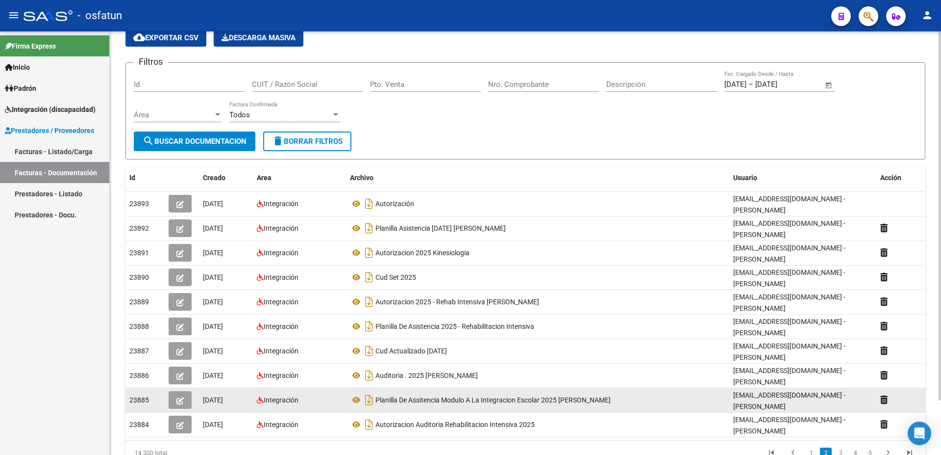
click at [182, 397] on icon "button" at bounding box center [180, 400] width 7 height 7
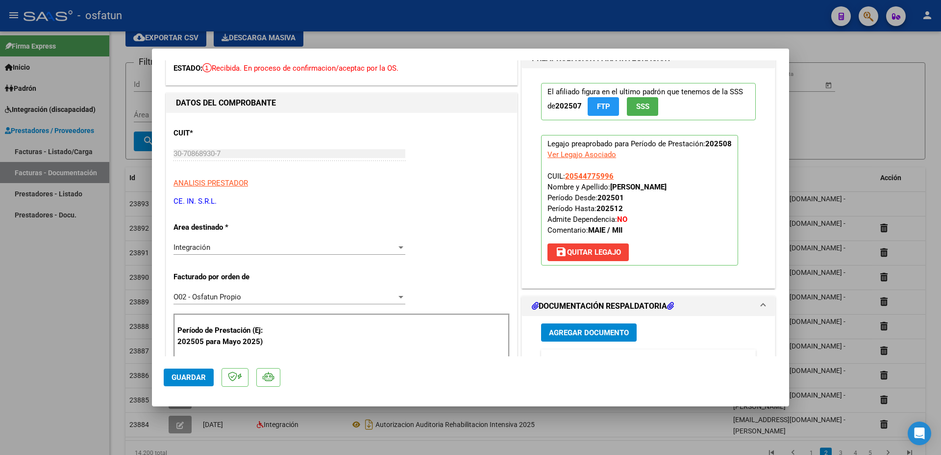
scroll to position [0, 0]
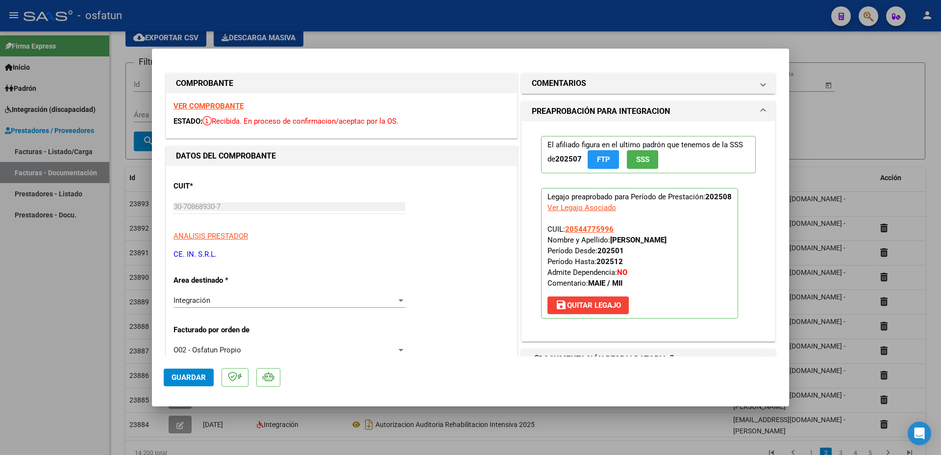
click at [875, 107] on div at bounding box center [470, 227] width 941 height 455
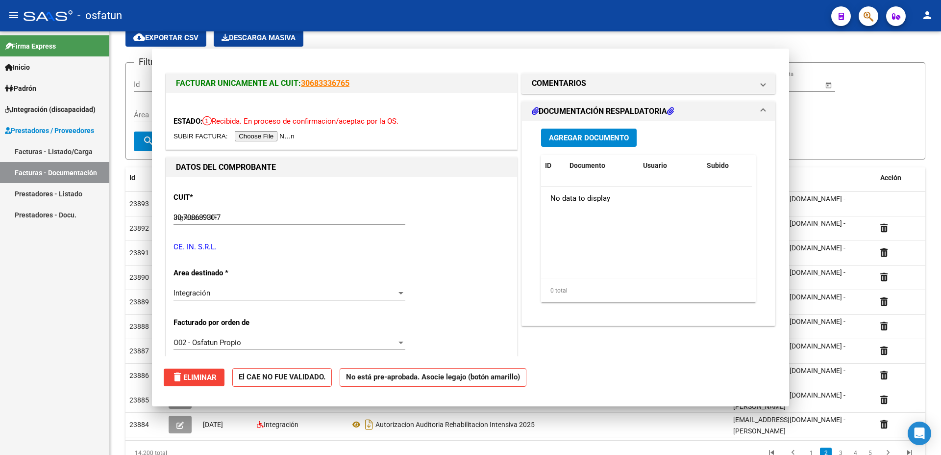
type input "$ 0,00"
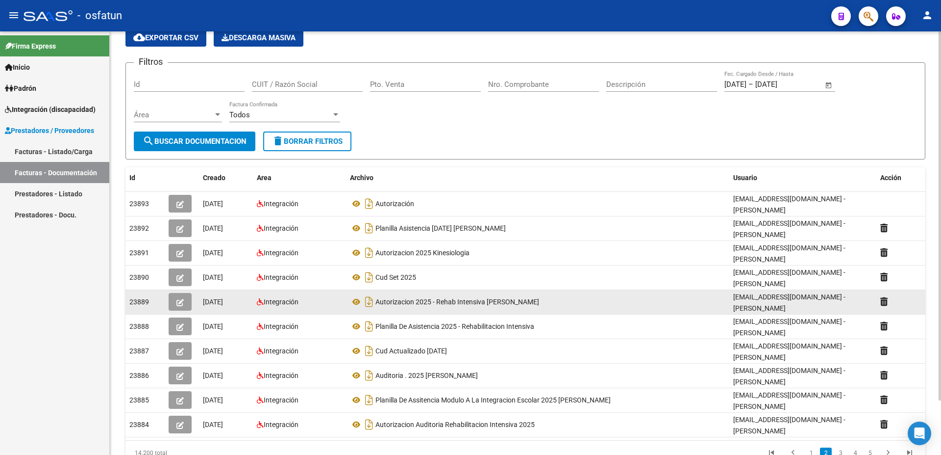
scroll to position [63, 0]
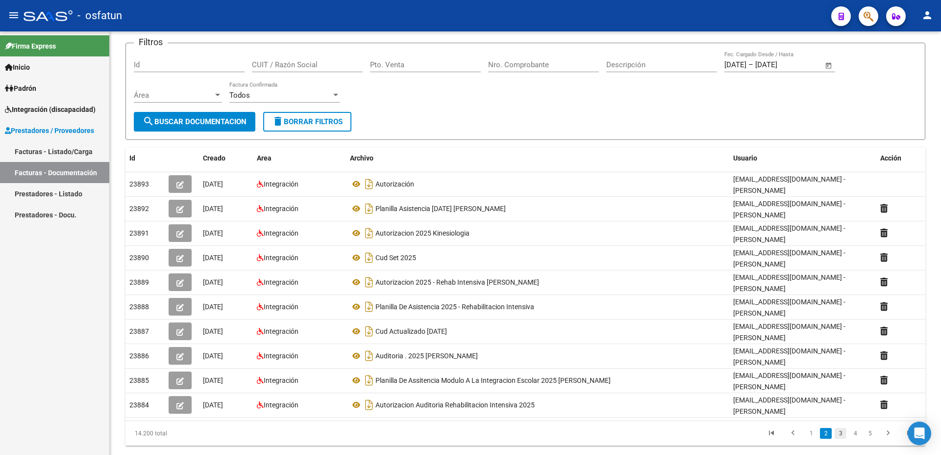
click at [837, 428] on link "3" at bounding box center [841, 433] width 12 height 11
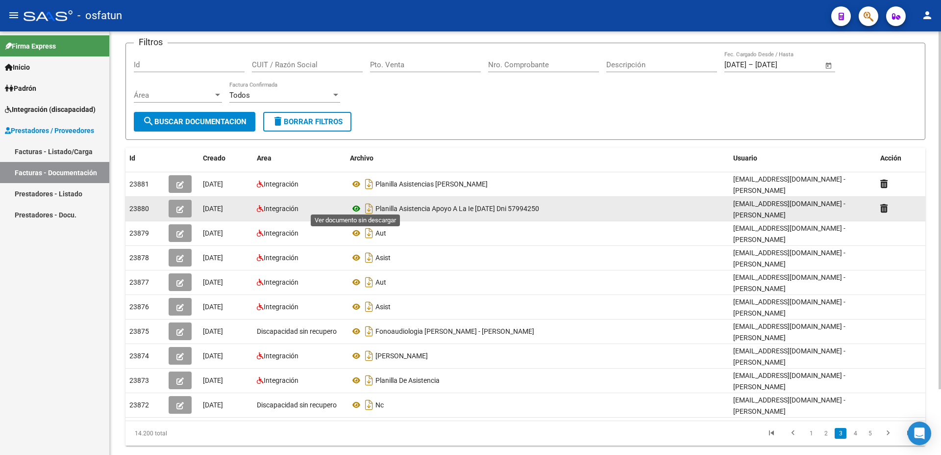
click at [358, 205] on icon at bounding box center [356, 209] width 13 height 12
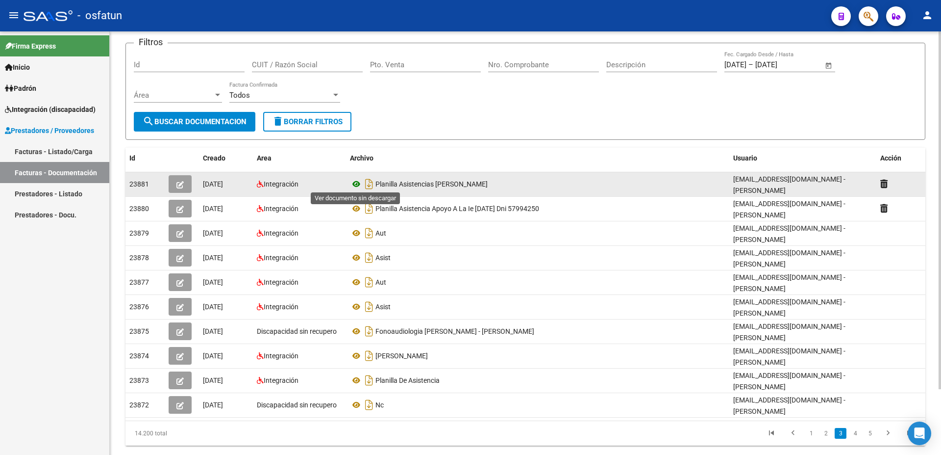
click at [357, 183] on icon at bounding box center [356, 184] width 13 height 12
click at [181, 179] on span "button" at bounding box center [180, 183] width 7 height 9
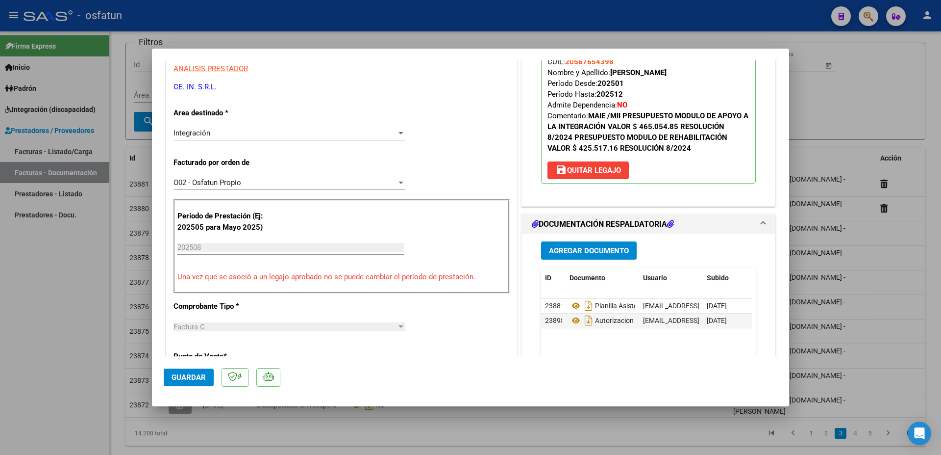
scroll to position [106, 0]
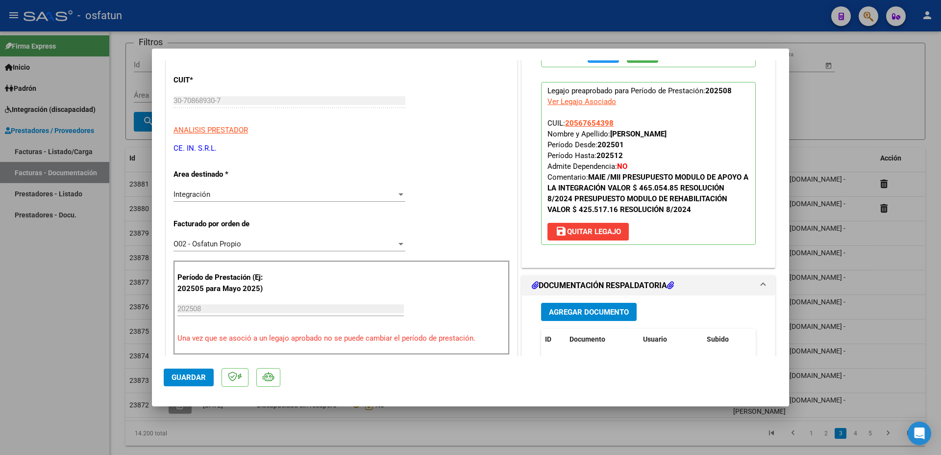
click at [851, 102] on div at bounding box center [470, 227] width 941 height 455
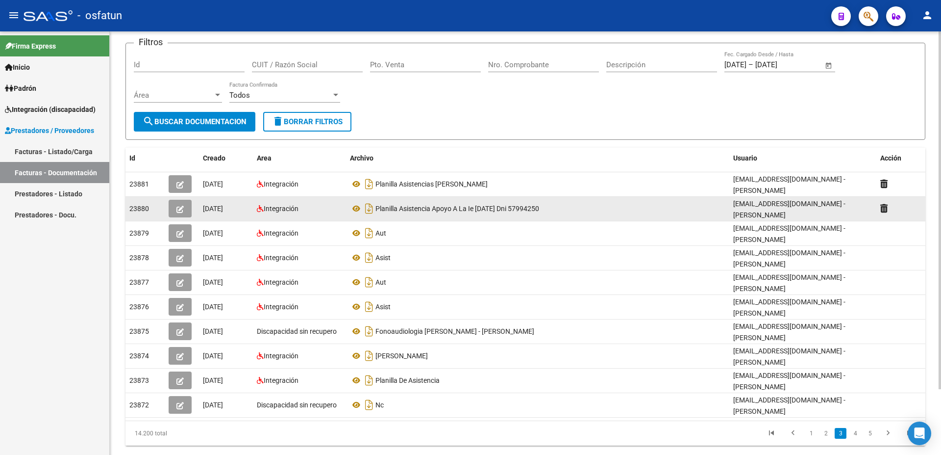
click at [184, 203] on button "button" at bounding box center [180, 209] width 23 height 18
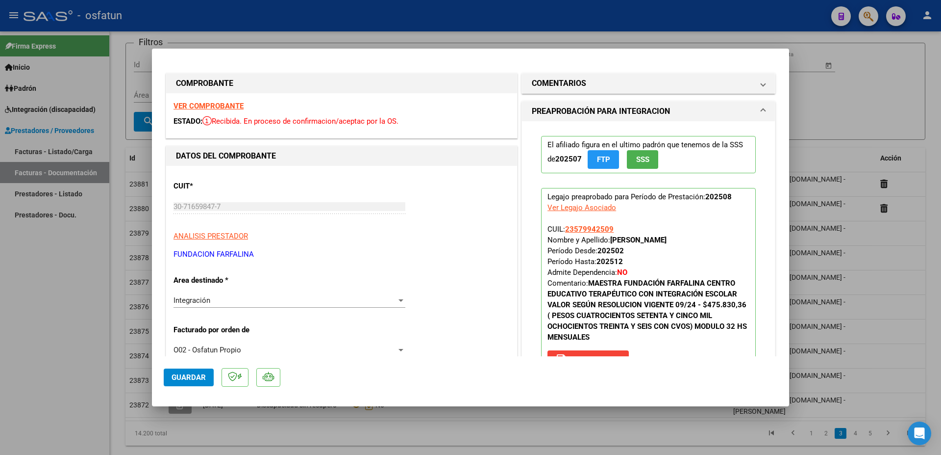
click at [859, 110] on div at bounding box center [470, 227] width 941 height 455
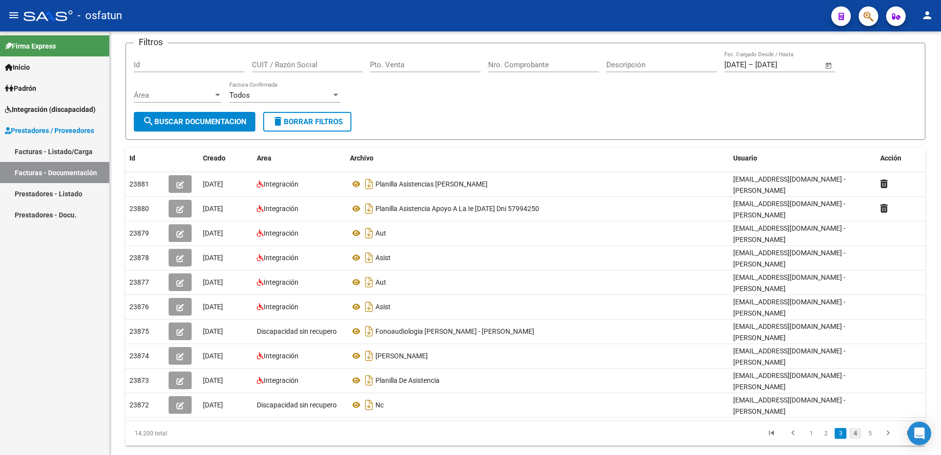
click at [855, 428] on link "4" at bounding box center [856, 433] width 12 height 11
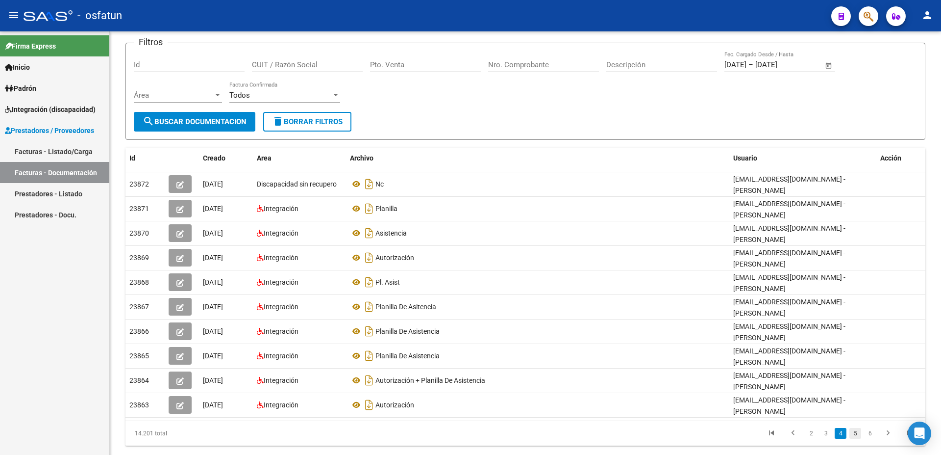
click at [857, 428] on link "5" at bounding box center [856, 433] width 12 height 11
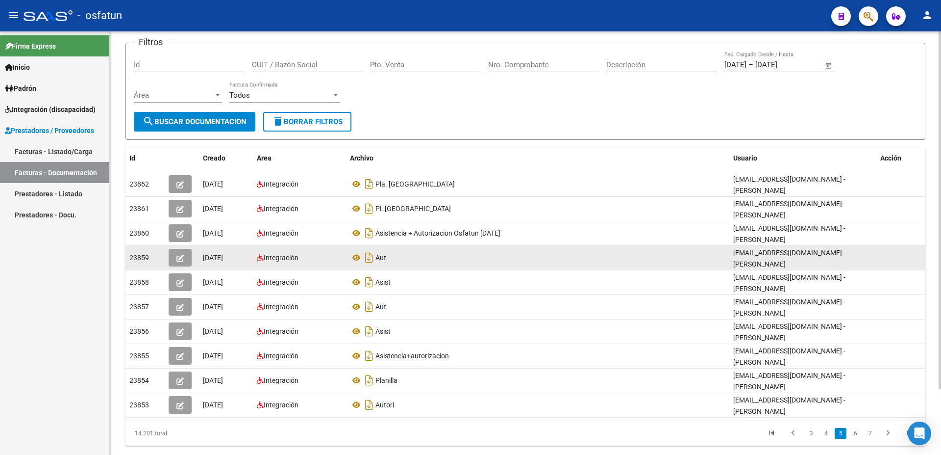
click at [176, 254] on button "button" at bounding box center [180, 258] width 23 height 18
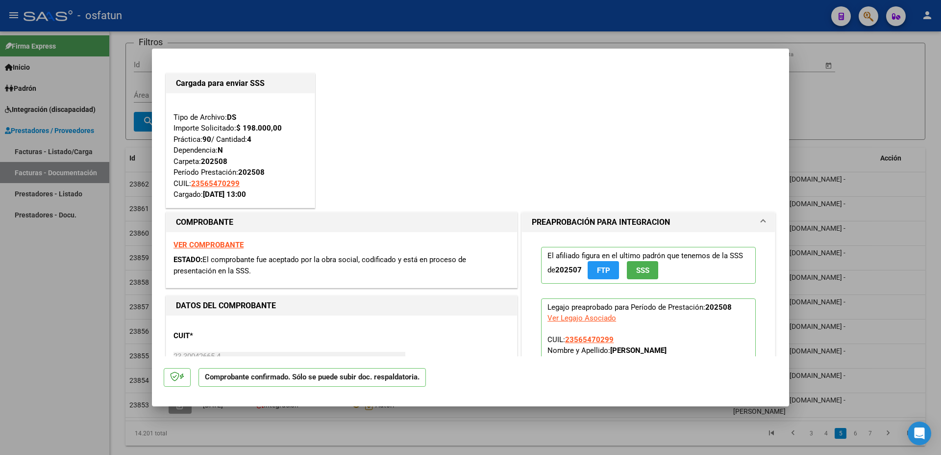
click at [916, 137] on div at bounding box center [470, 227] width 941 height 455
type input "$ 0,00"
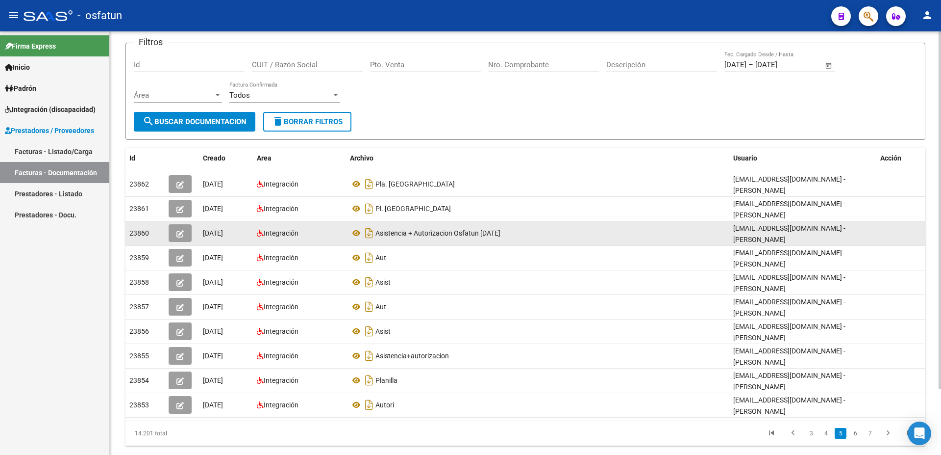
click at [180, 230] on icon "button" at bounding box center [180, 233] width 7 height 7
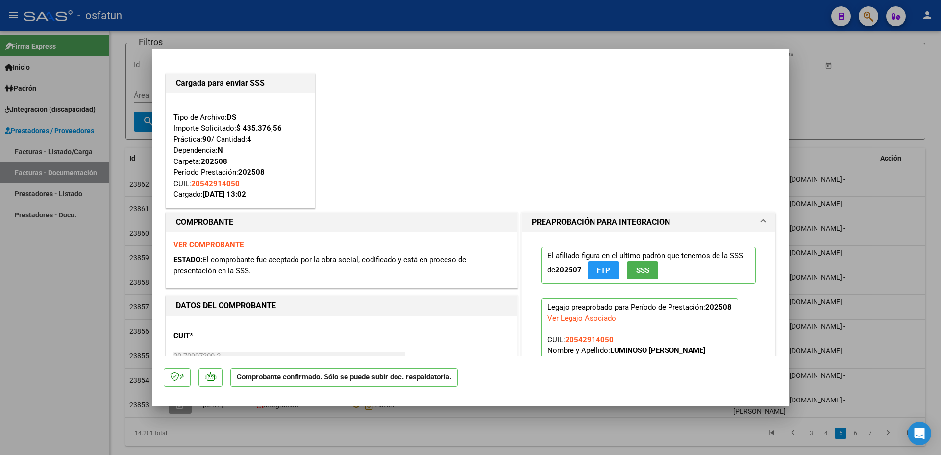
click at [875, 74] on div at bounding box center [470, 227] width 941 height 455
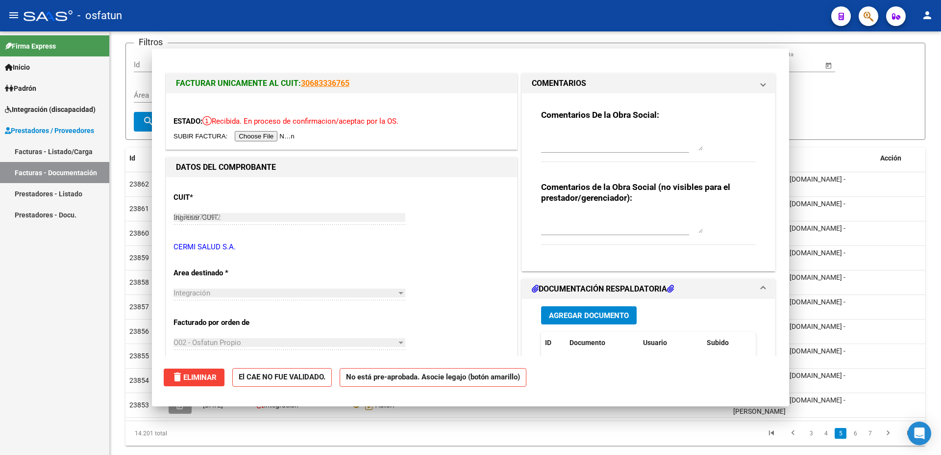
type input "$ 0,00"
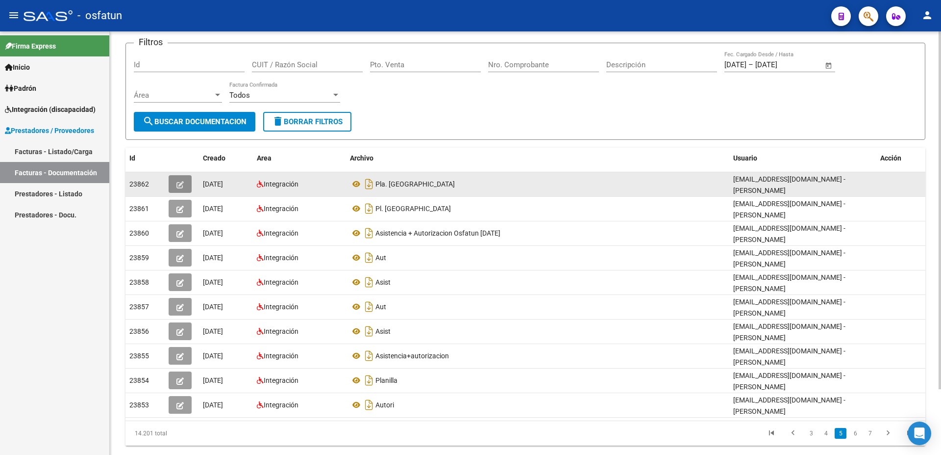
click at [181, 184] on icon "button" at bounding box center [180, 184] width 7 height 7
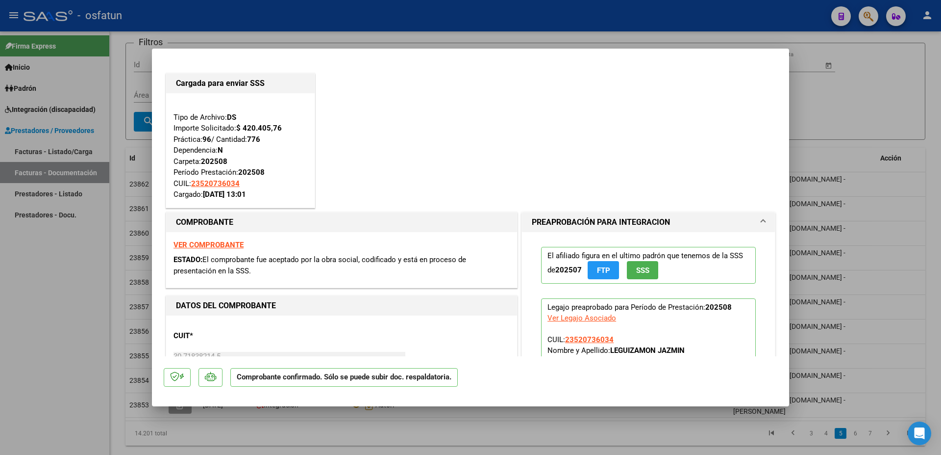
click at [891, 96] on div at bounding box center [470, 227] width 941 height 455
type input "$ 0,00"
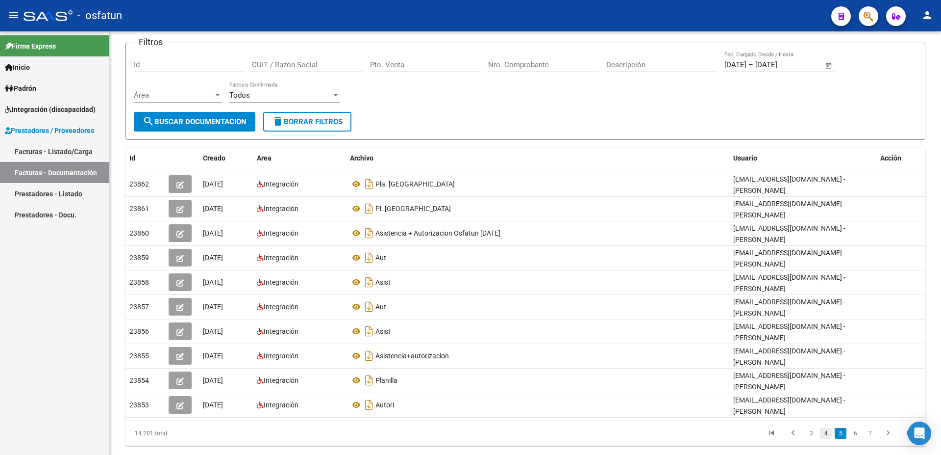
click at [828, 428] on link "4" at bounding box center [826, 433] width 12 height 11
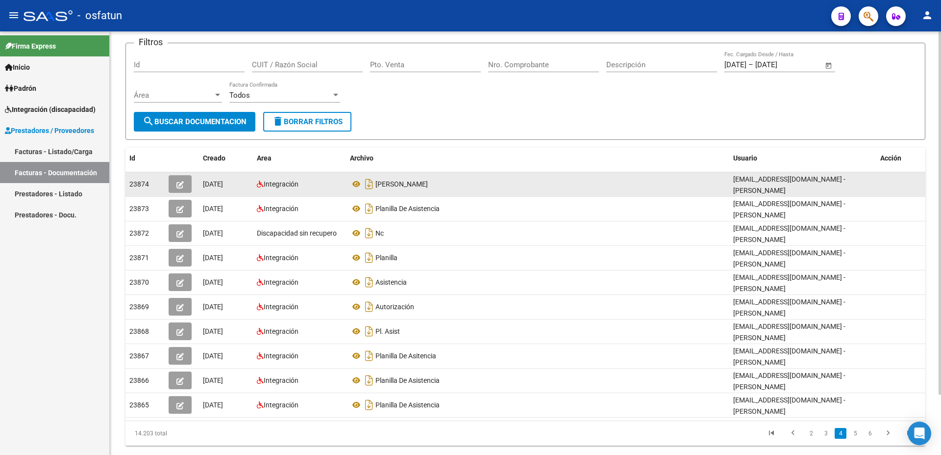
click at [178, 180] on span "button" at bounding box center [180, 183] width 7 height 9
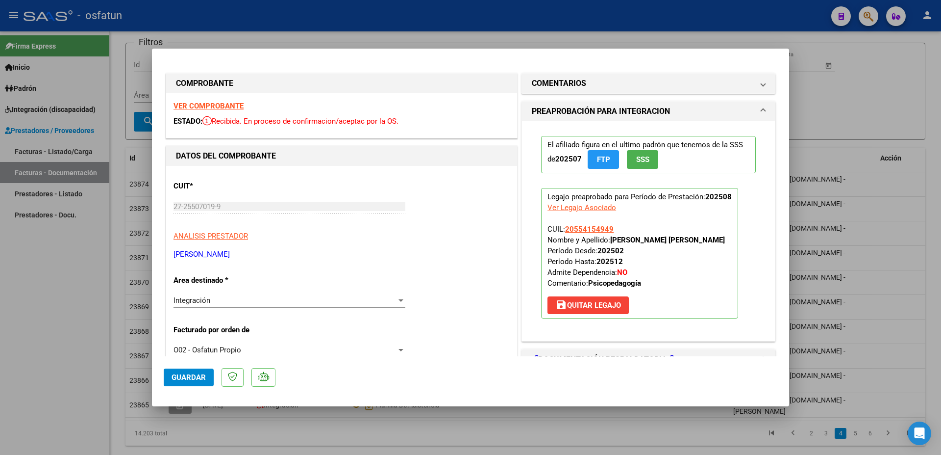
click at [868, 122] on div at bounding box center [470, 227] width 941 height 455
type input "$ 0,00"
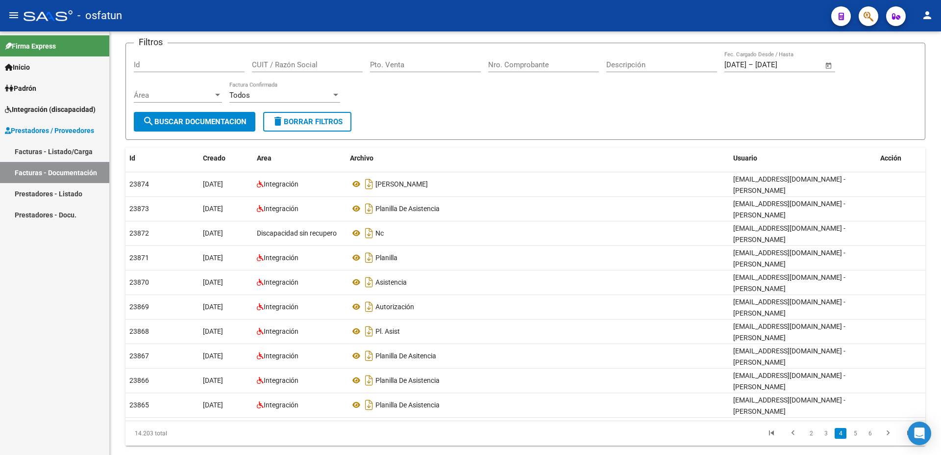
scroll to position [58, 0]
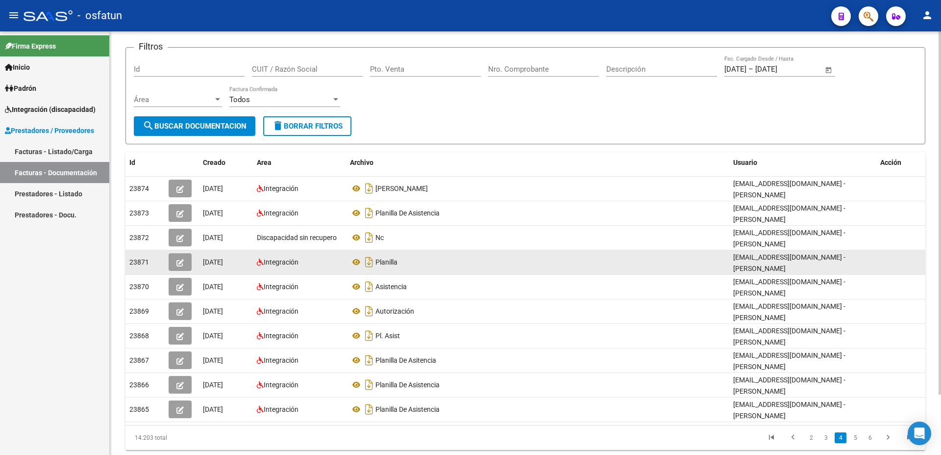
click at [179, 261] on icon "button" at bounding box center [180, 262] width 7 height 7
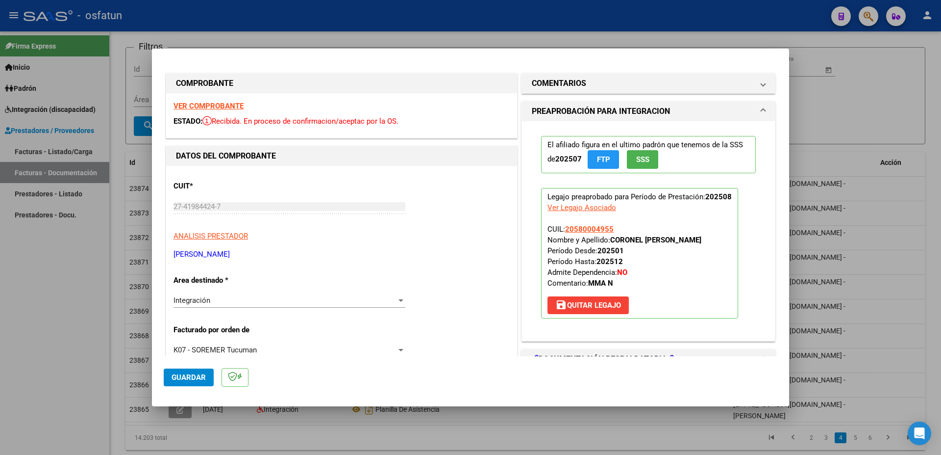
click at [854, 116] on div at bounding box center [470, 227] width 941 height 455
type input "$ 0,00"
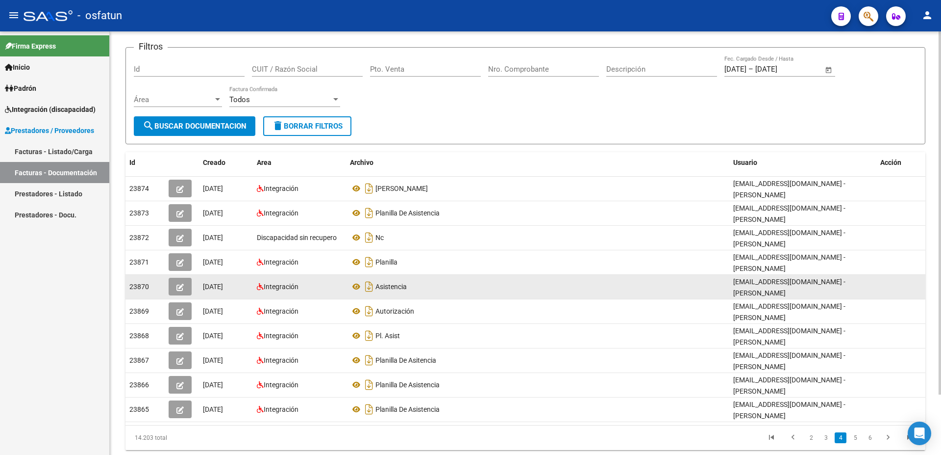
click at [175, 278] on button "button" at bounding box center [180, 287] width 23 height 18
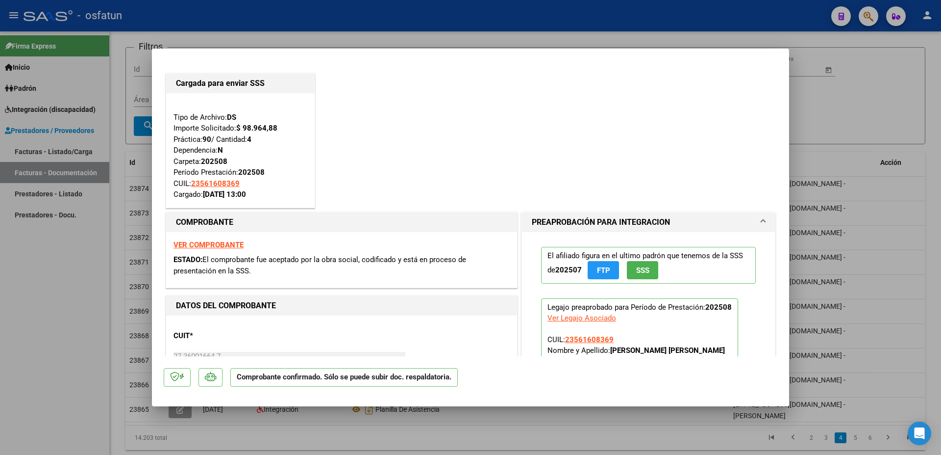
click at [841, 104] on div at bounding box center [470, 227] width 941 height 455
type input "$ 0,00"
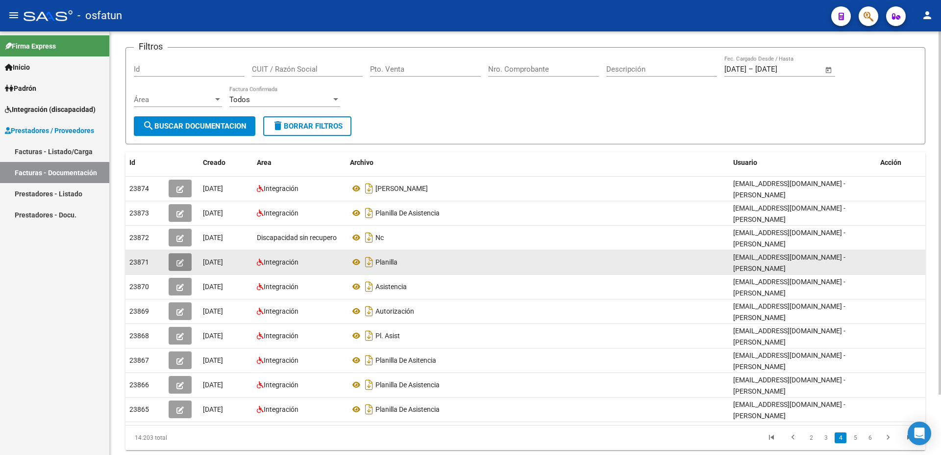
click at [178, 259] on icon "button" at bounding box center [180, 262] width 7 height 7
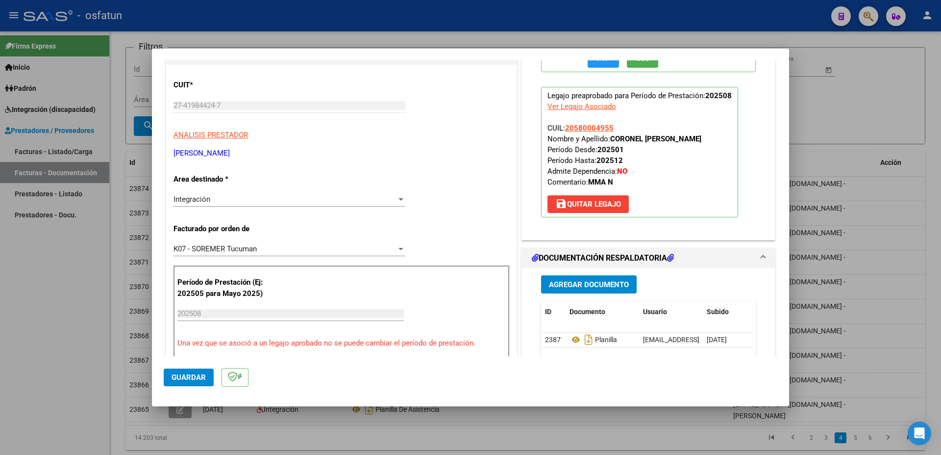
scroll to position [0, 0]
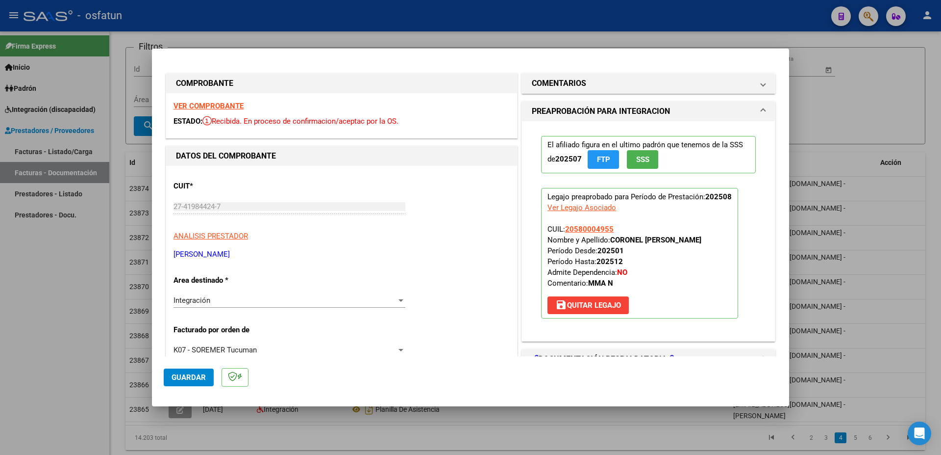
click at [889, 107] on div at bounding box center [470, 227] width 941 height 455
type input "$ 0,00"
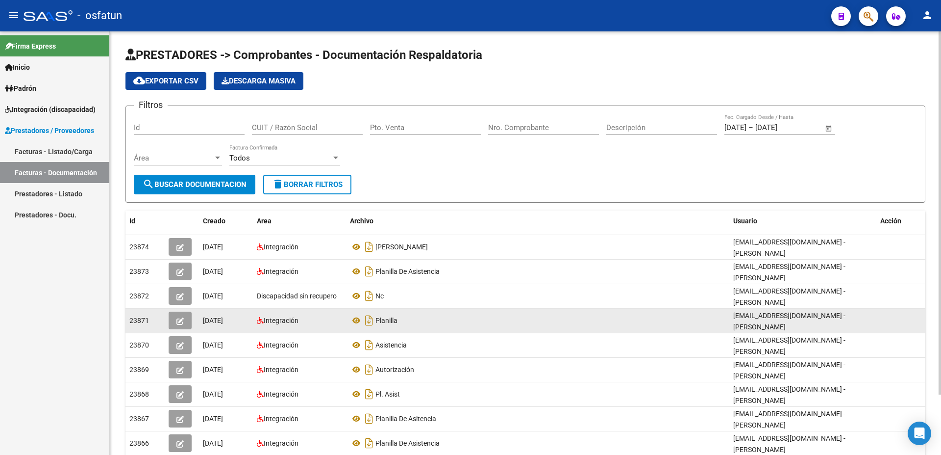
scroll to position [70, 0]
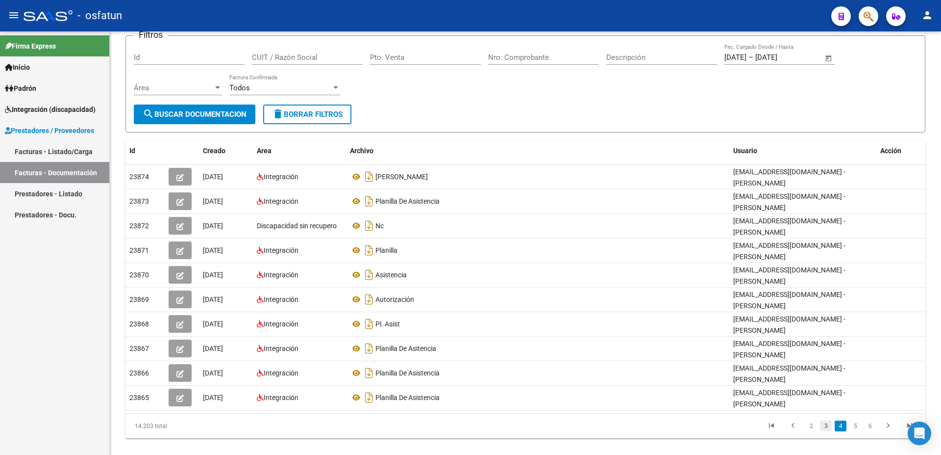
click at [827, 420] on link "3" at bounding box center [826, 425] width 12 height 11
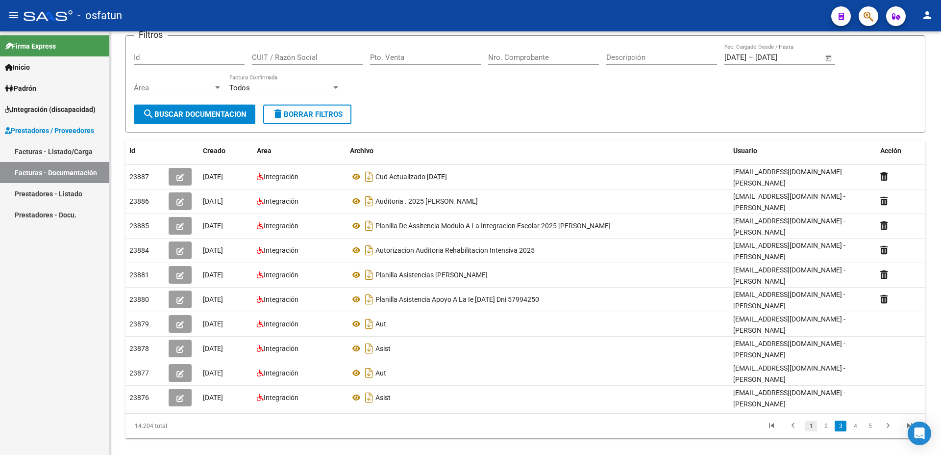
click at [815, 420] on link "1" at bounding box center [812, 425] width 12 height 11
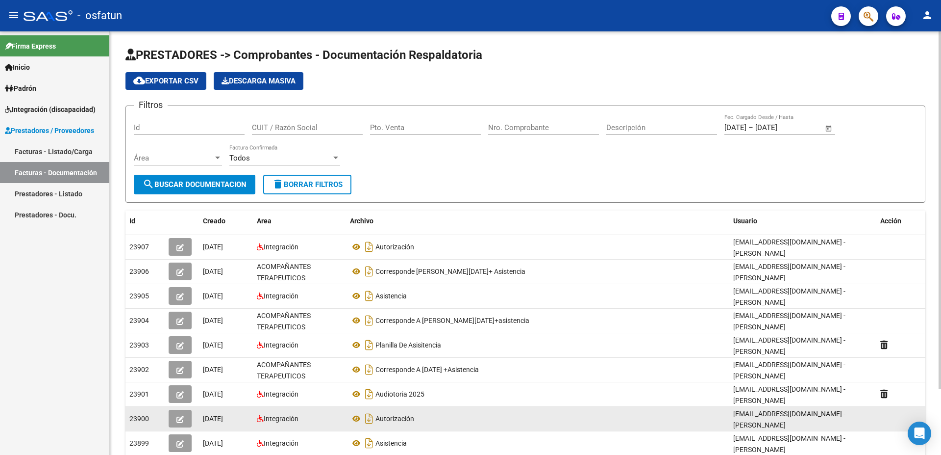
scroll to position [77, 0]
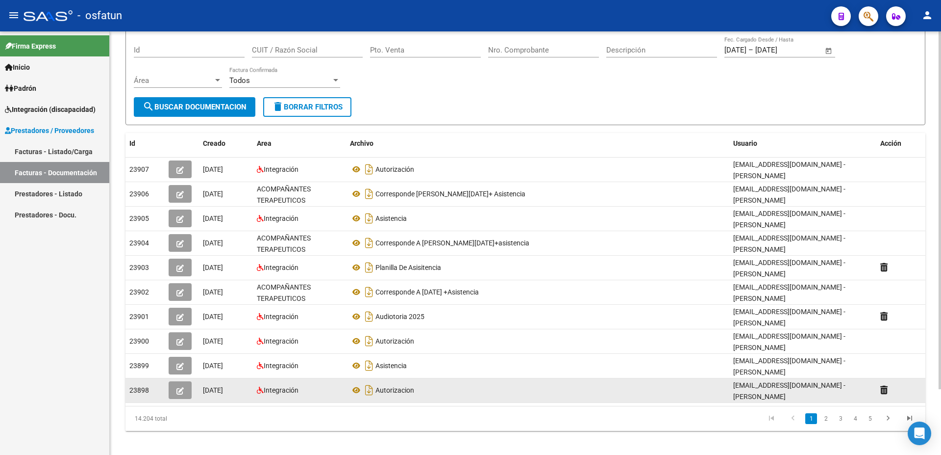
click at [178, 387] on icon "button" at bounding box center [180, 390] width 7 height 7
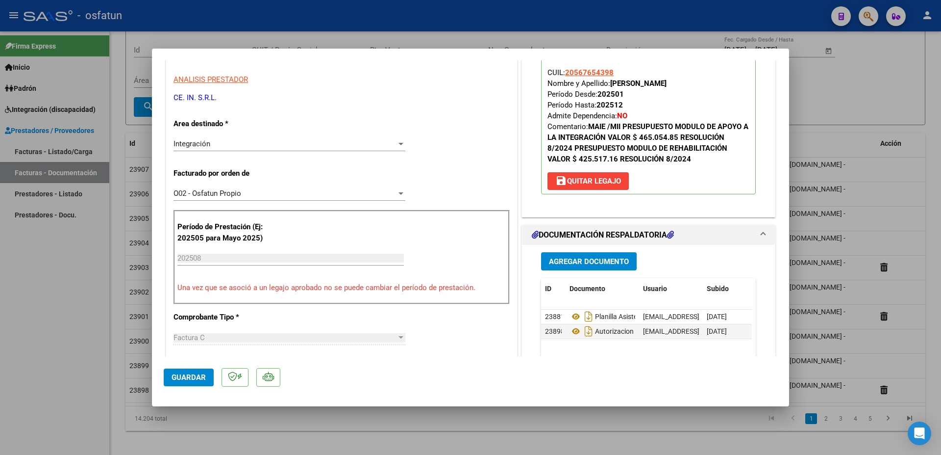
scroll to position [0, 0]
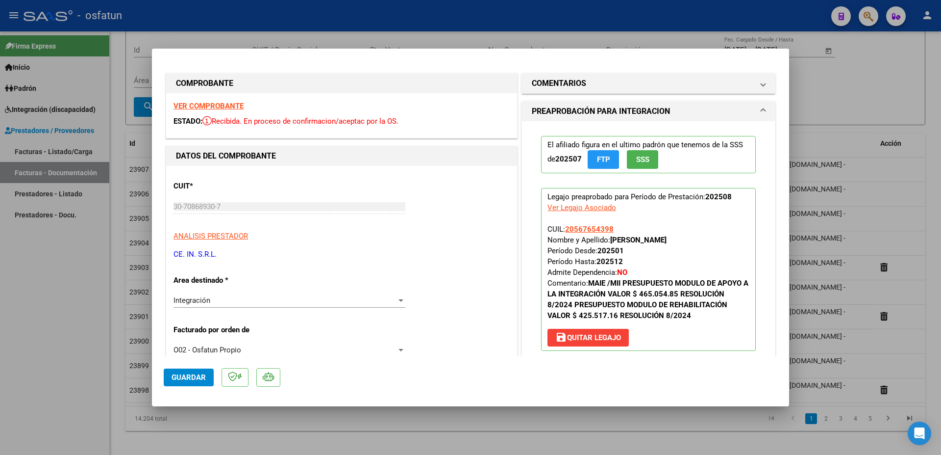
click at [196, 380] on span "Guardar" at bounding box center [189, 377] width 34 height 9
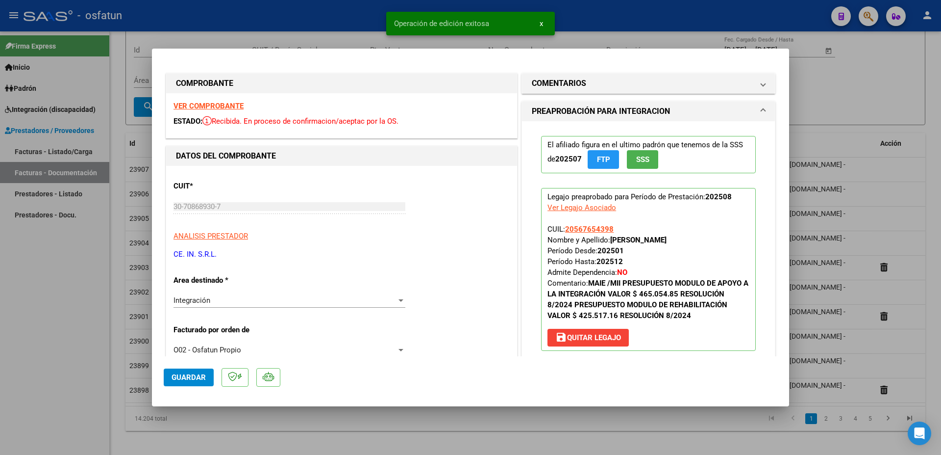
click at [899, 88] on div at bounding box center [470, 227] width 941 height 455
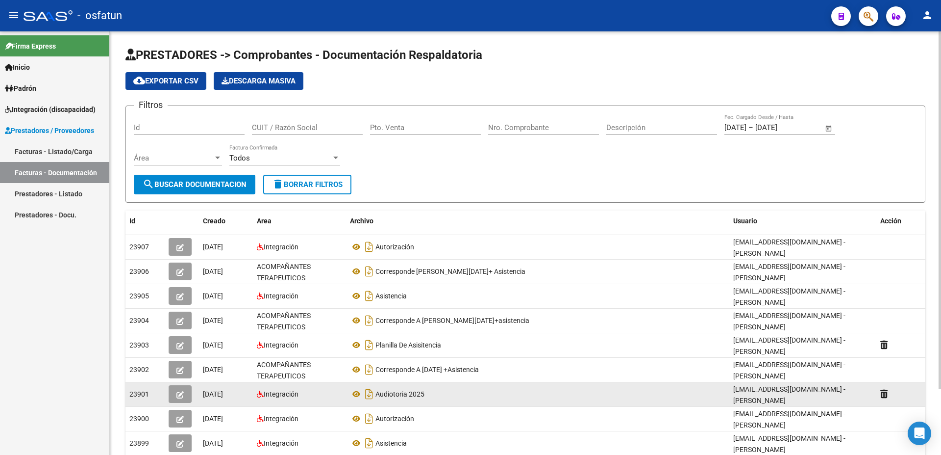
scroll to position [77, 0]
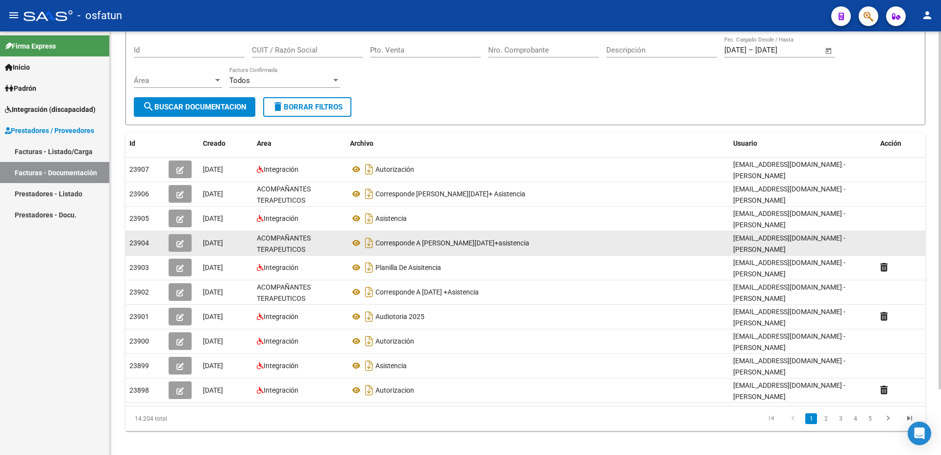
click at [178, 244] on icon "button" at bounding box center [180, 243] width 7 height 7
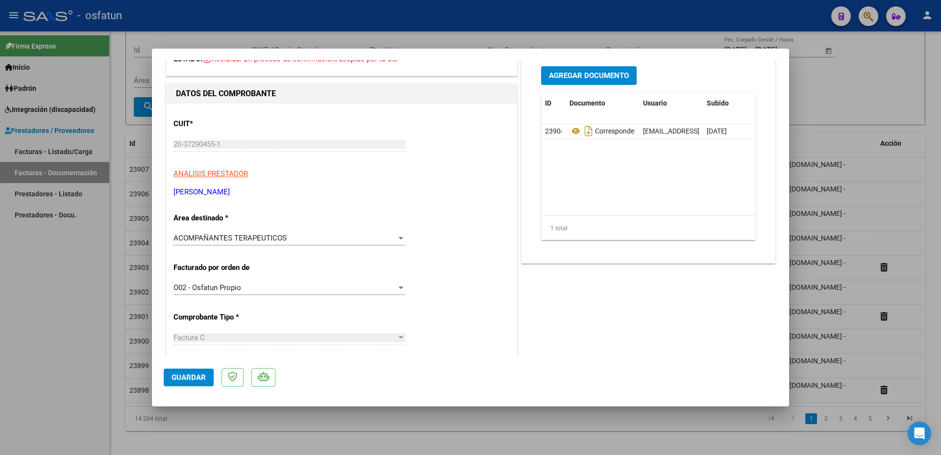
scroll to position [0, 0]
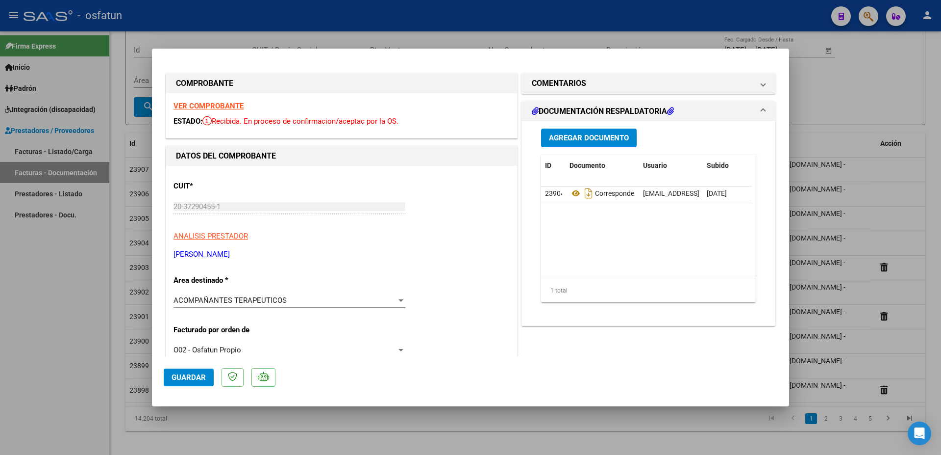
click at [861, 86] on div at bounding box center [470, 227] width 941 height 455
type input "$ 0,00"
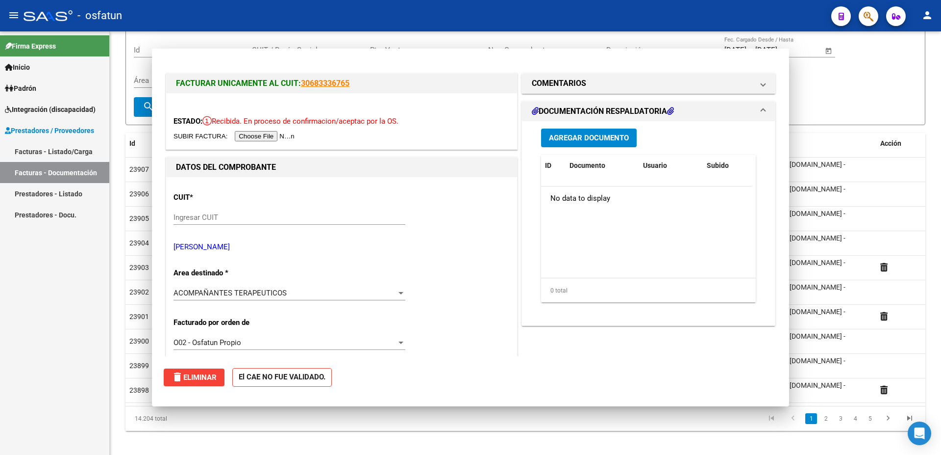
scroll to position [72, 0]
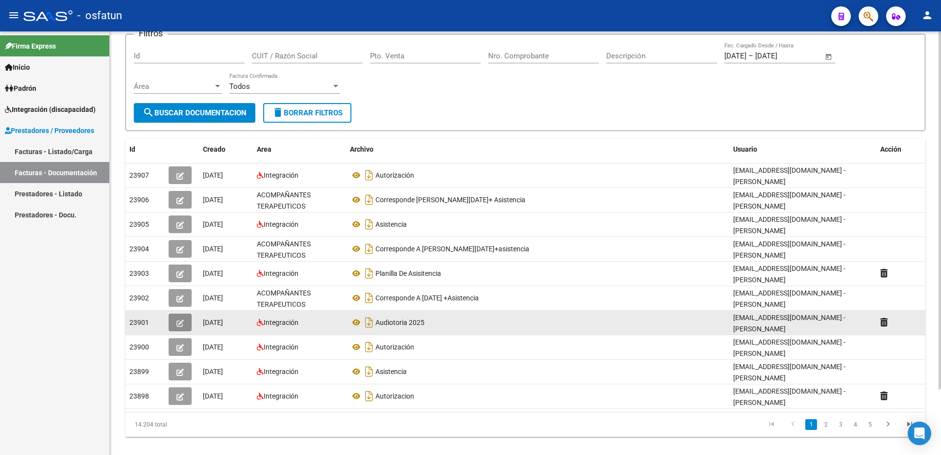
click at [182, 322] on icon "button" at bounding box center [180, 322] width 7 height 7
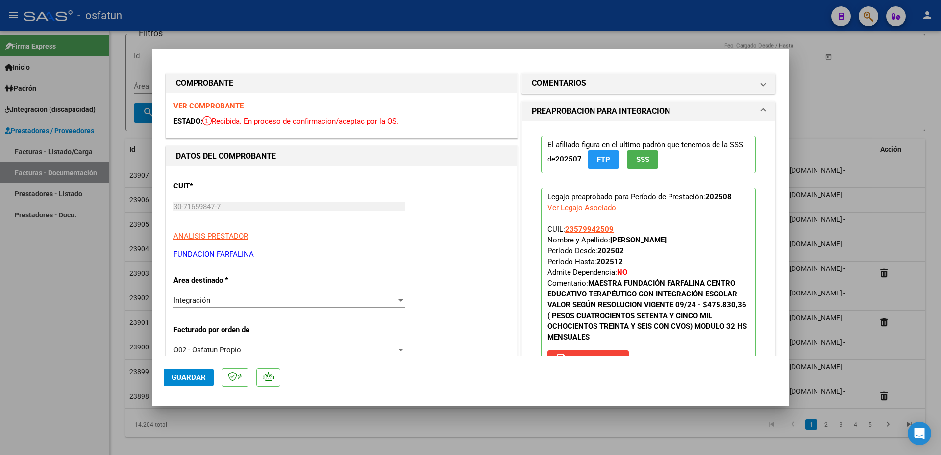
click at [842, 95] on div at bounding box center [470, 227] width 941 height 455
type input "$ 0,00"
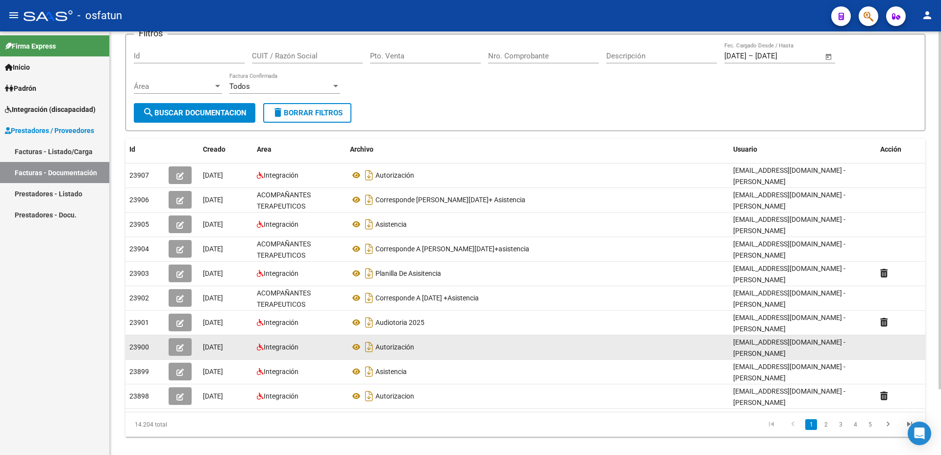
click at [182, 344] on icon "button" at bounding box center [180, 347] width 7 height 7
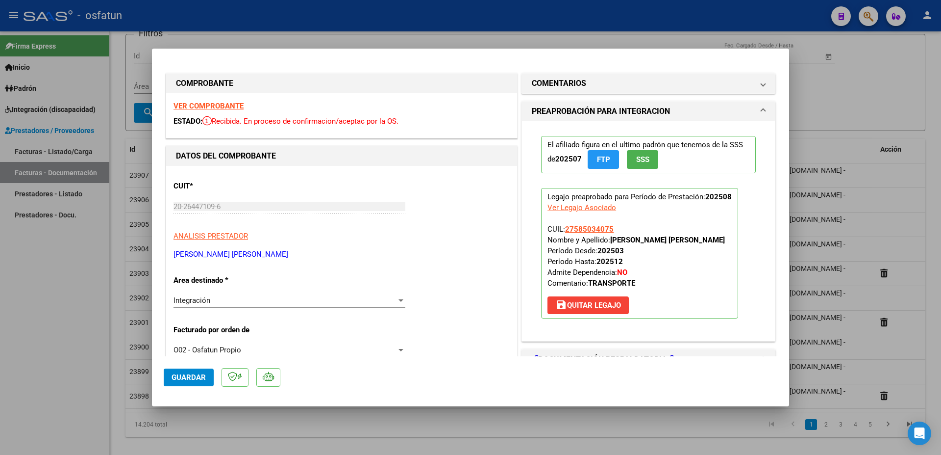
click at [843, 111] on div at bounding box center [470, 227] width 941 height 455
type input "$ 0,00"
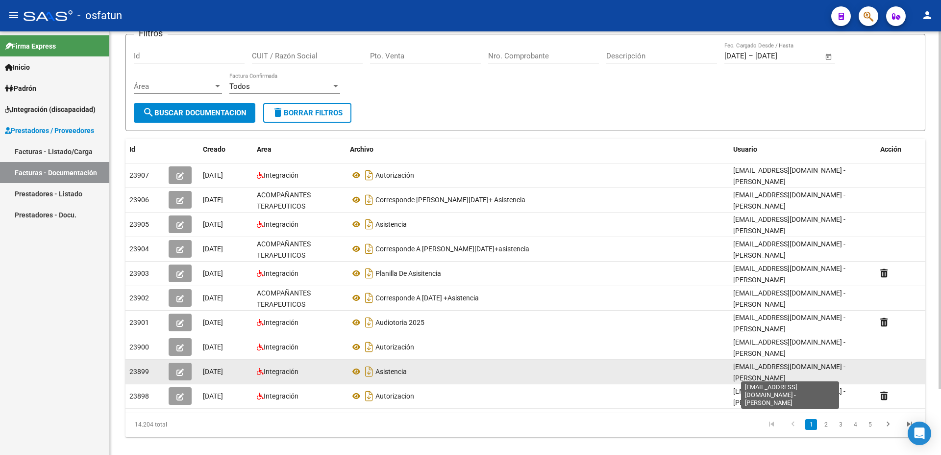
scroll to position [1, 0]
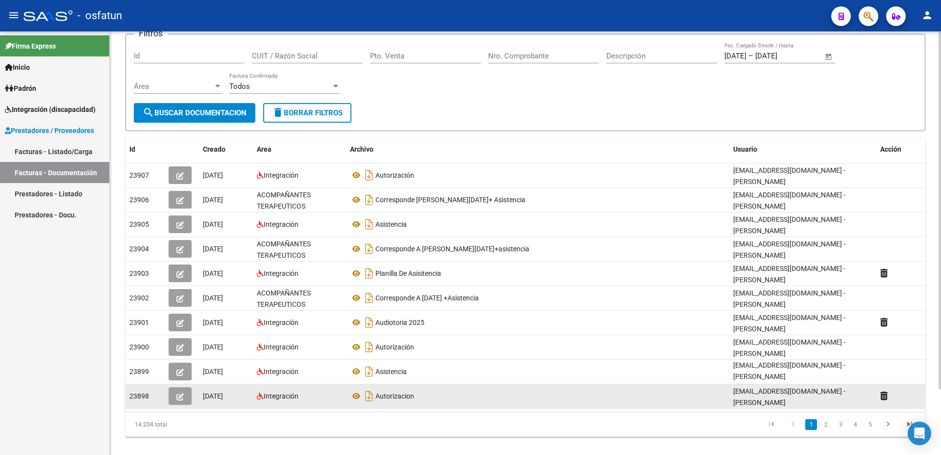
click at [181, 393] on icon "button" at bounding box center [180, 396] width 7 height 7
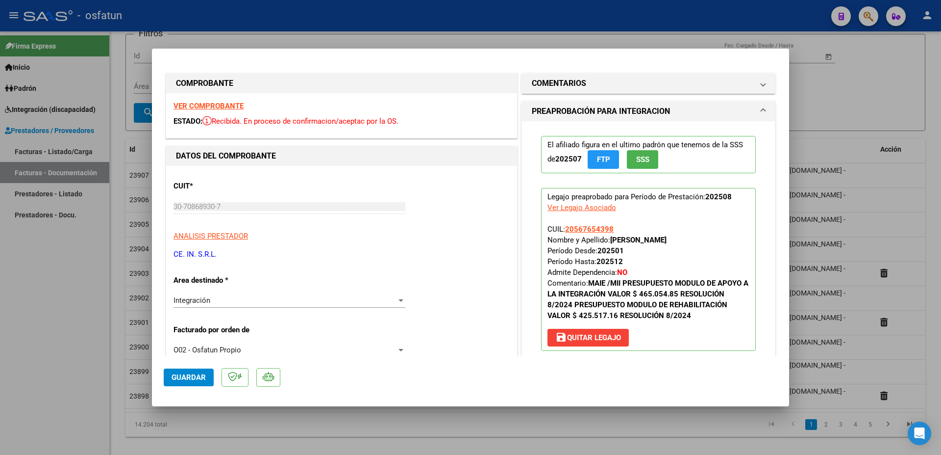
click at [868, 93] on div at bounding box center [470, 227] width 941 height 455
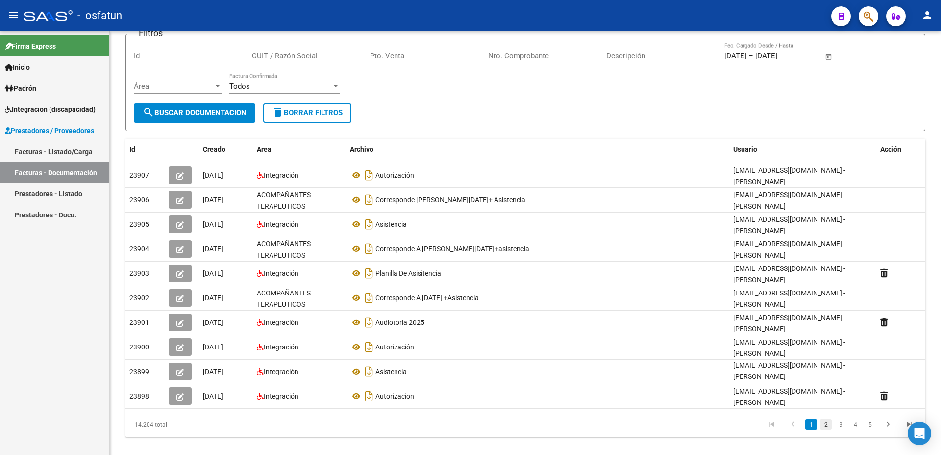
click at [828, 419] on link "2" at bounding box center [826, 424] width 12 height 11
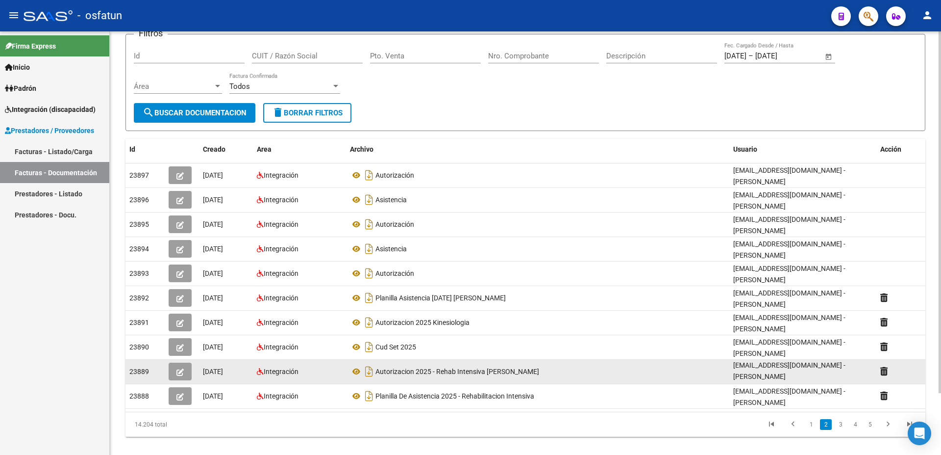
click at [175, 363] on button "button" at bounding box center [180, 371] width 23 height 18
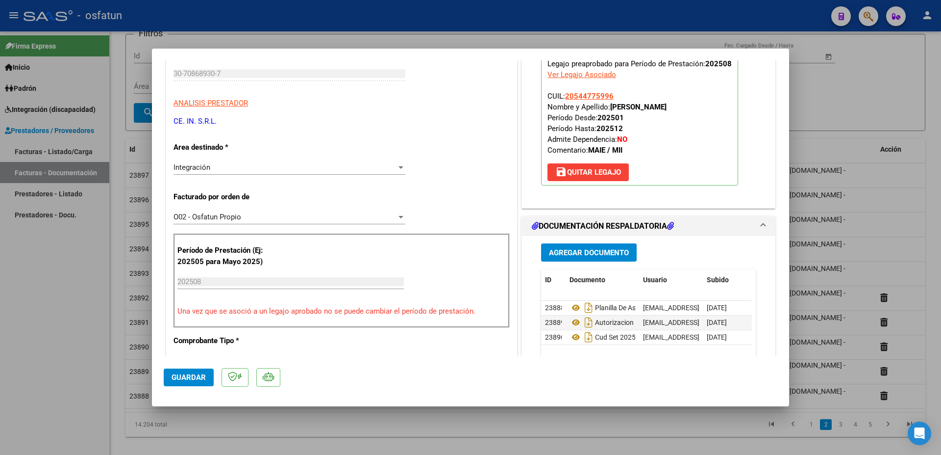
scroll to position [212, 0]
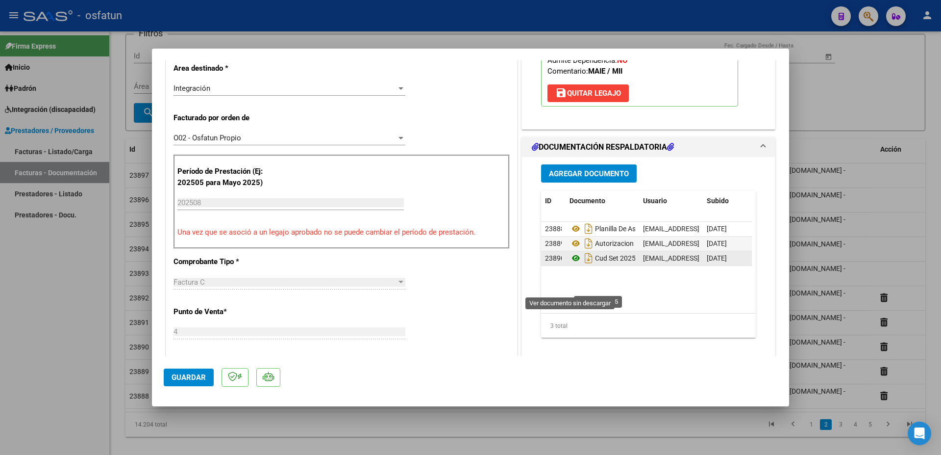
click at [573, 264] on icon at bounding box center [576, 258] width 13 height 12
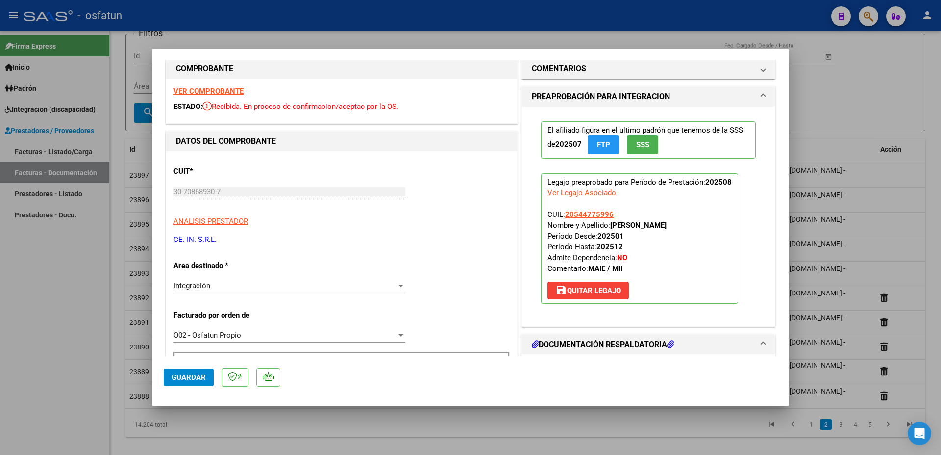
scroll to position [0, 0]
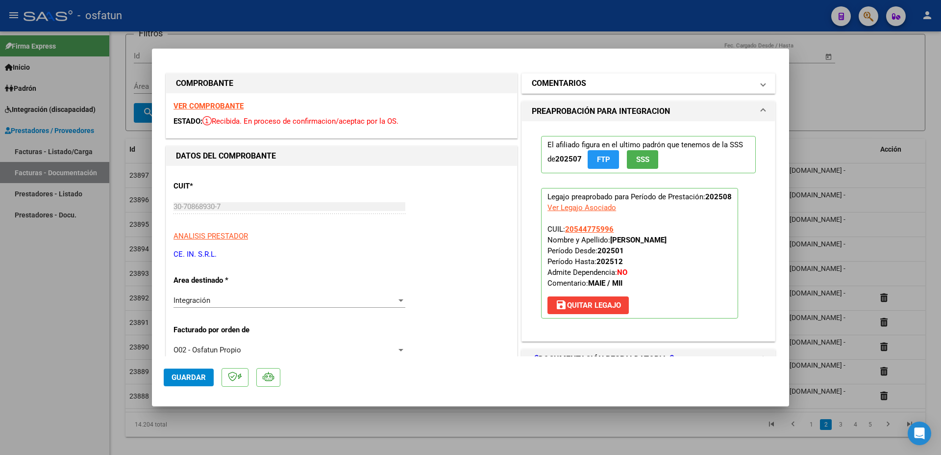
click at [762, 87] on span at bounding box center [764, 83] width 4 height 12
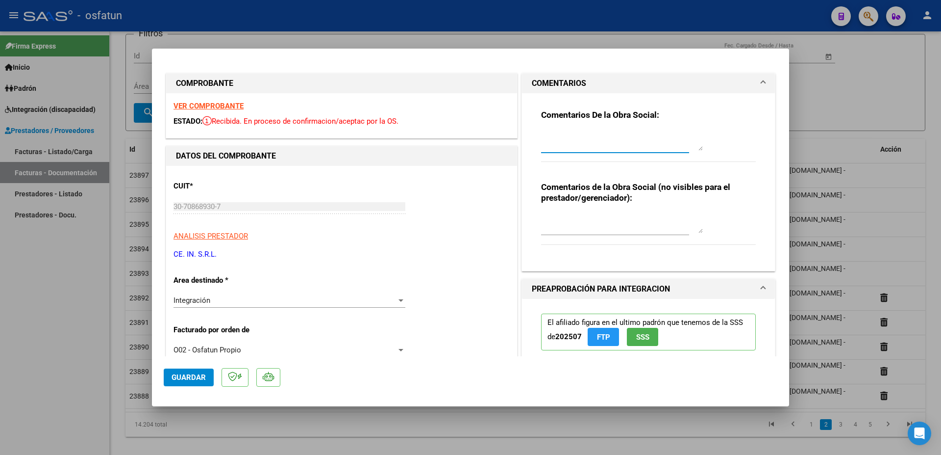
click at [623, 147] on textarea at bounding box center [622, 141] width 162 height 20
type textarea "a"
click at [572, 226] on textarea at bounding box center [622, 223] width 162 height 20
click at [563, 146] on textarea at bounding box center [622, 141] width 162 height 20
type textarea "CUD ACTUALIZADO Y CARGADO EN SASS"
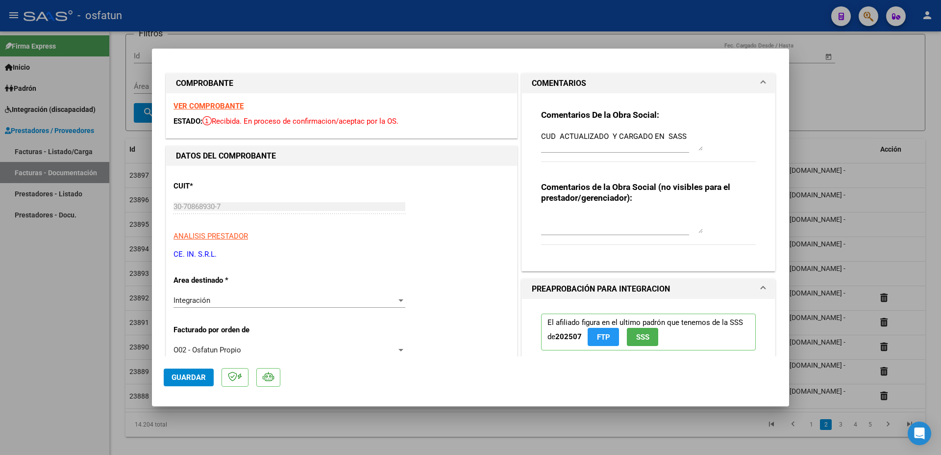
click at [744, 131] on div "Comentarios De la Obra Social: CUD ACTUALIZADO Y CARGADO EN SASS" at bounding box center [648, 140] width 215 height 63
click at [201, 376] on span "Guardar" at bounding box center [189, 377] width 34 height 9
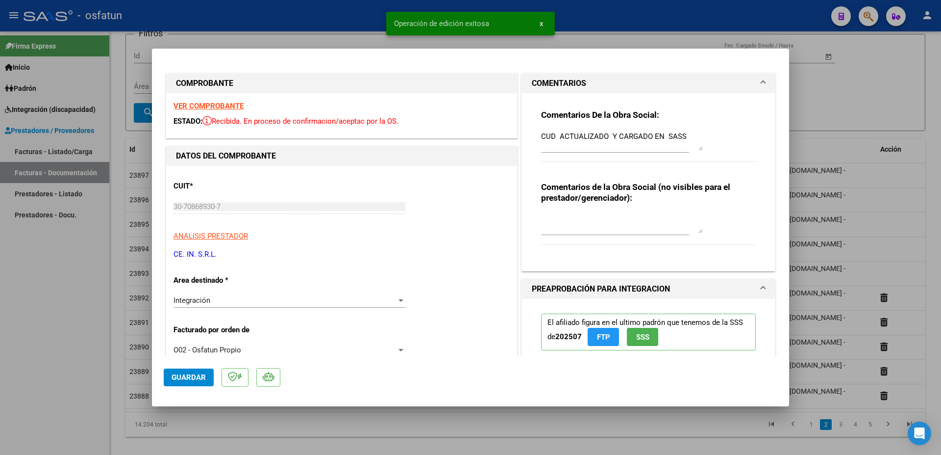
click at [899, 83] on div at bounding box center [470, 227] width 941 height 455
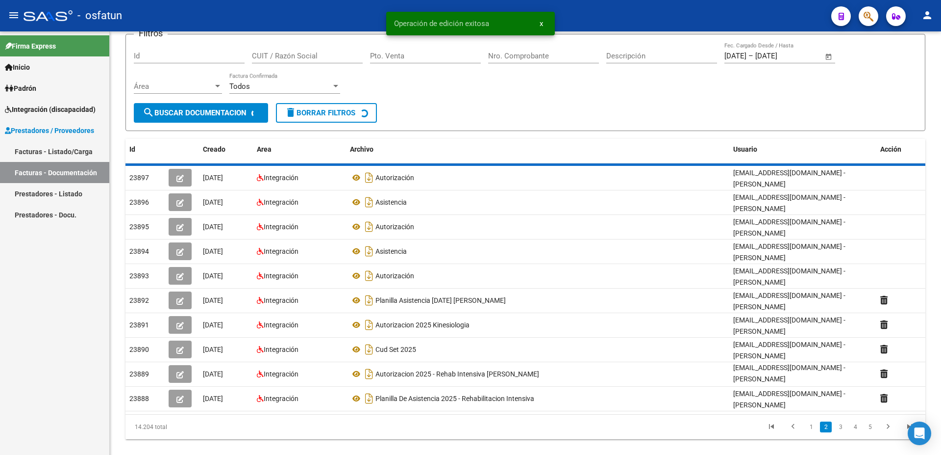
scroll to position [65, 0]
